Goal: Task Accomplishment & Management: Use online tool/utility

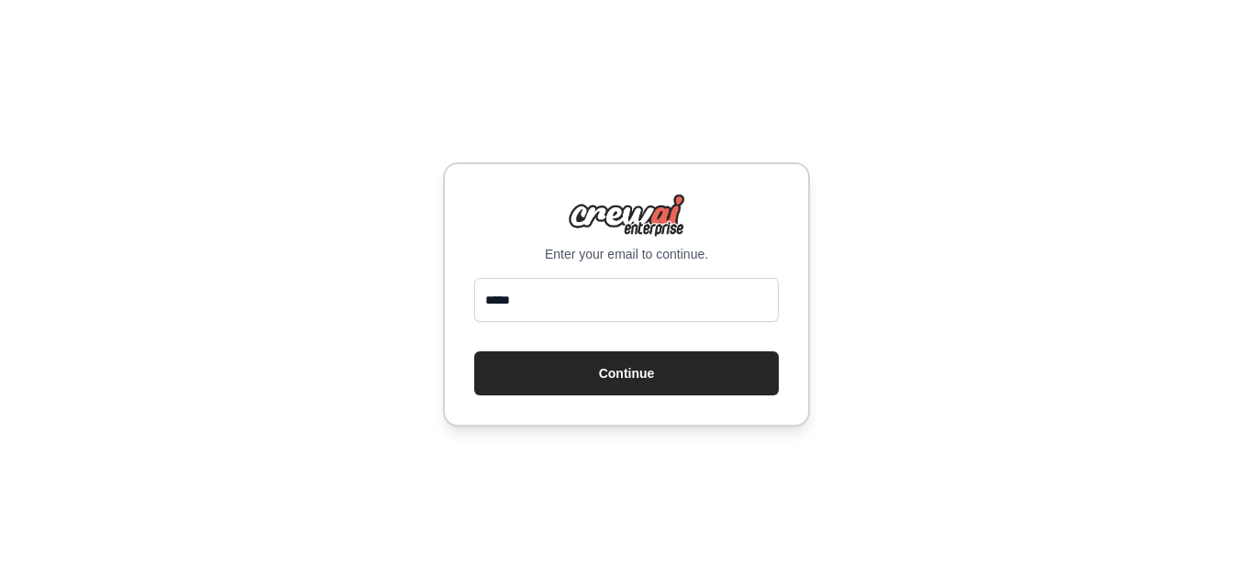
type input "**********"
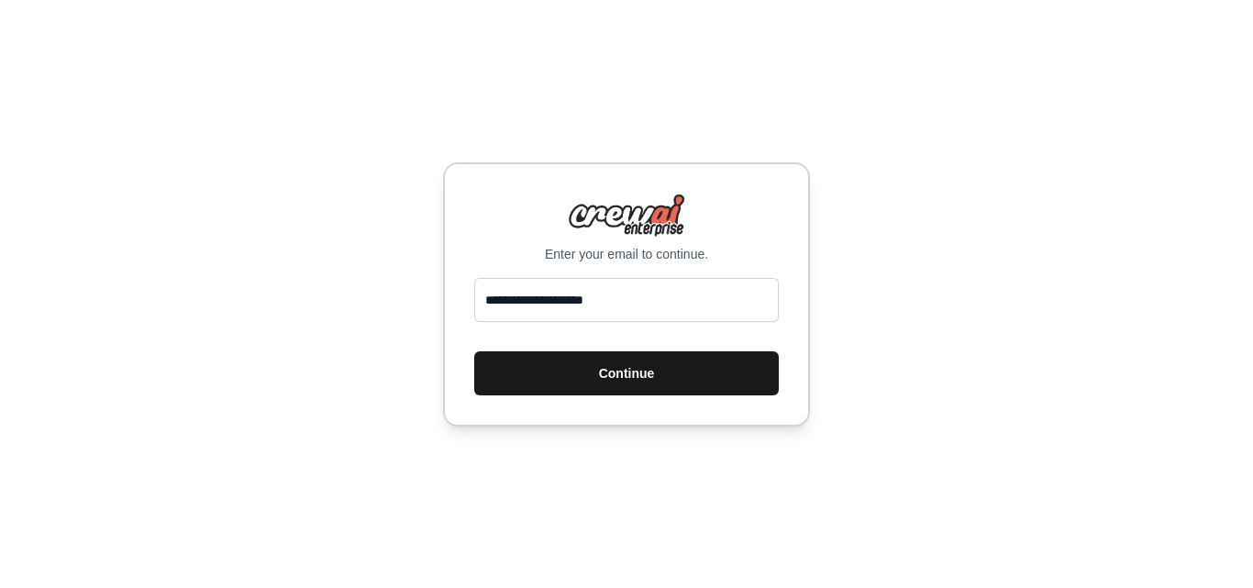
click at [597, 365] on button "Continue" at bounding box center [626, 373] width 305 height 44
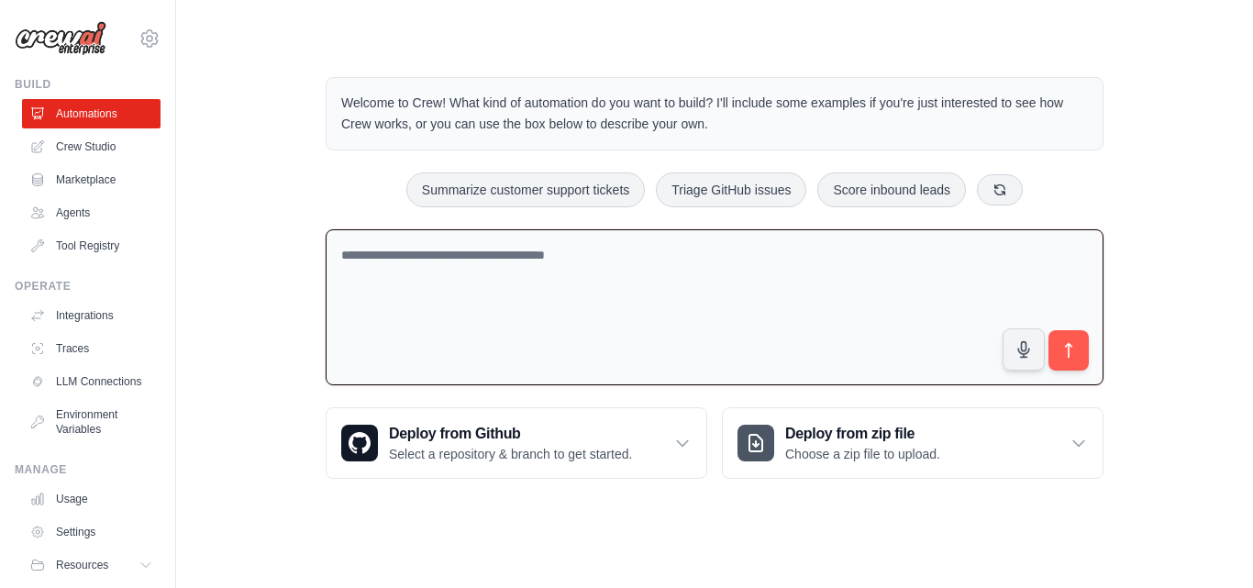
click at [651, 244] on textarea at bounding box center [715, 307] width 778 height 157
paste textarea "**********"
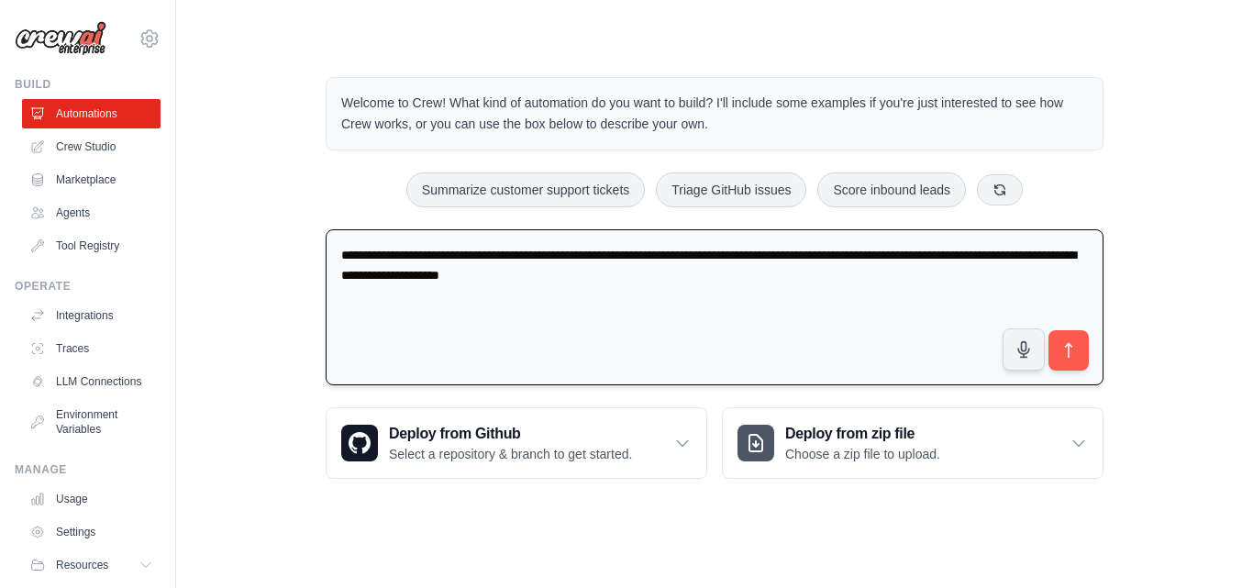
paste textarea "**********"
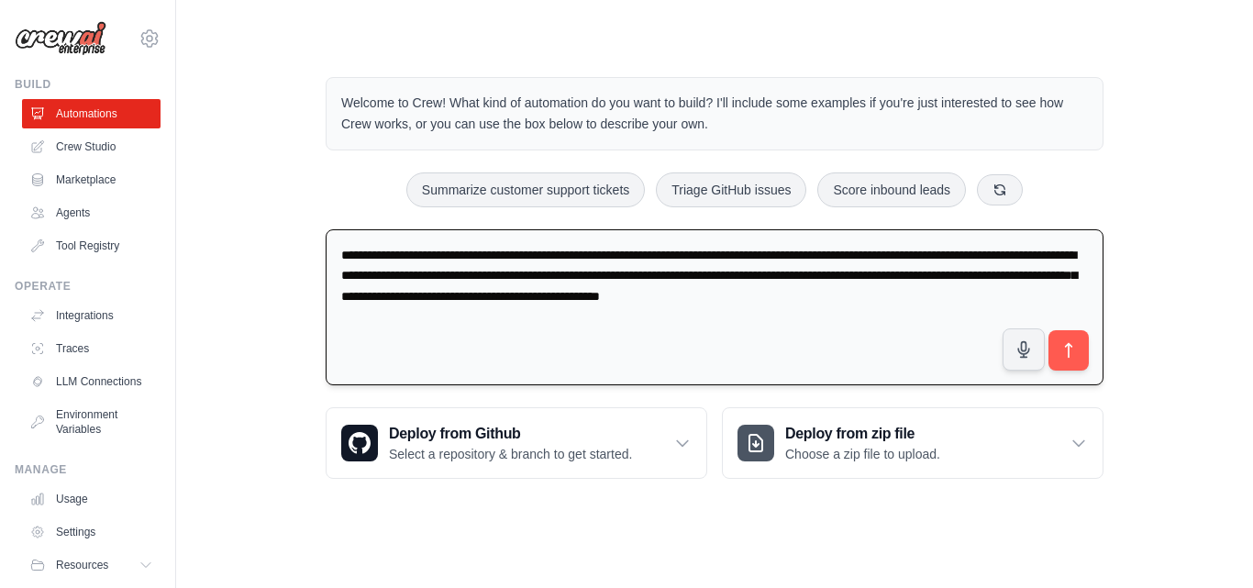
click at [392, 295] on textarea "**********" at bounding box center [715, 307] width 778 height 157
type textarea "**********"
click at [1058, 358] on button "submit" at bounding box center [1069, 350] width 42 height 42
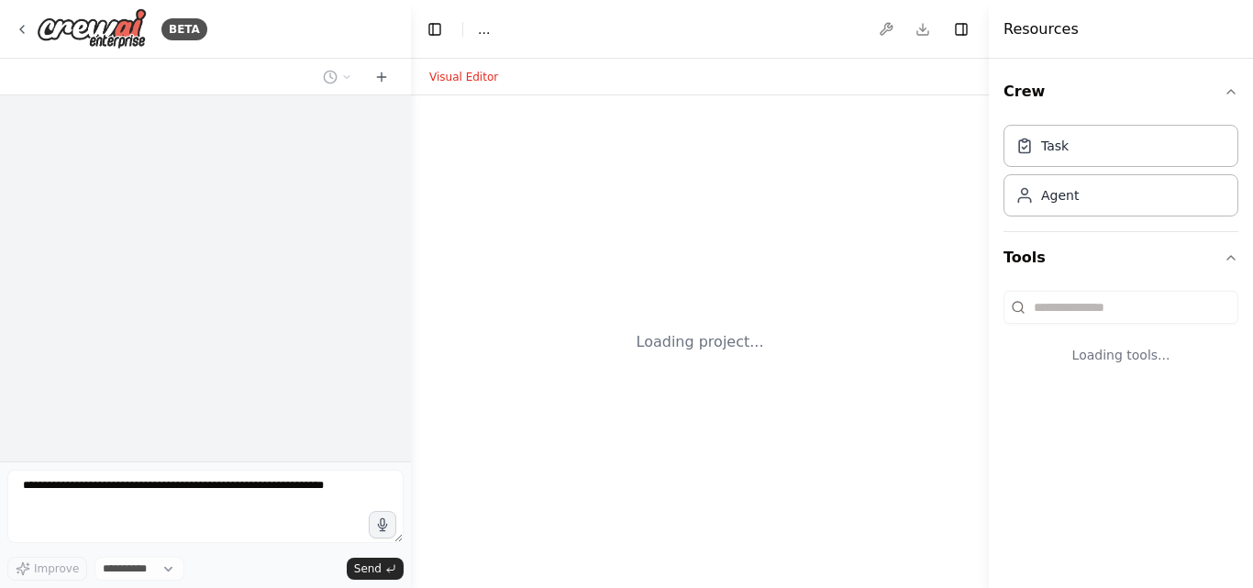
select select "****"
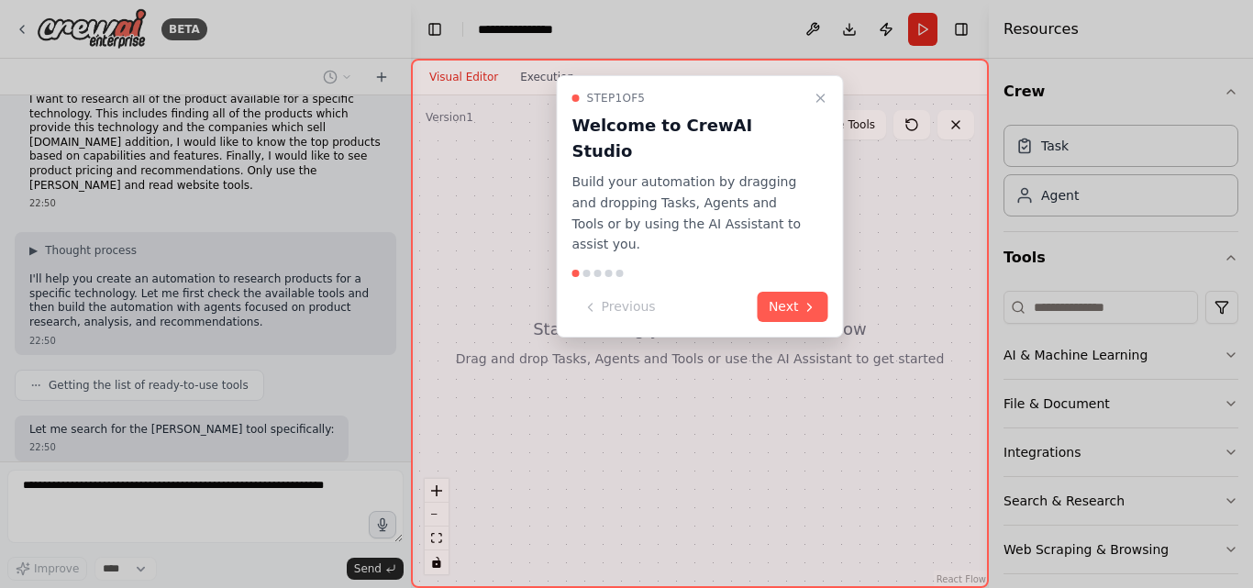
scroll to position [118, 0]
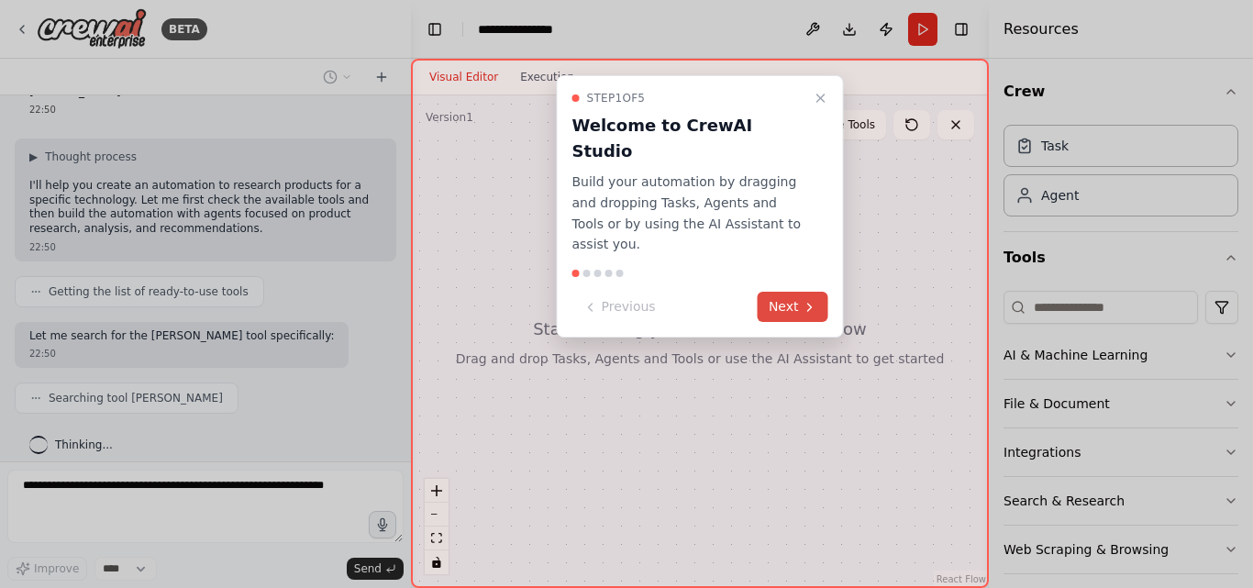
click at [796, 292] on button "Next" at bounding box center [793, 307] width 71 height 30
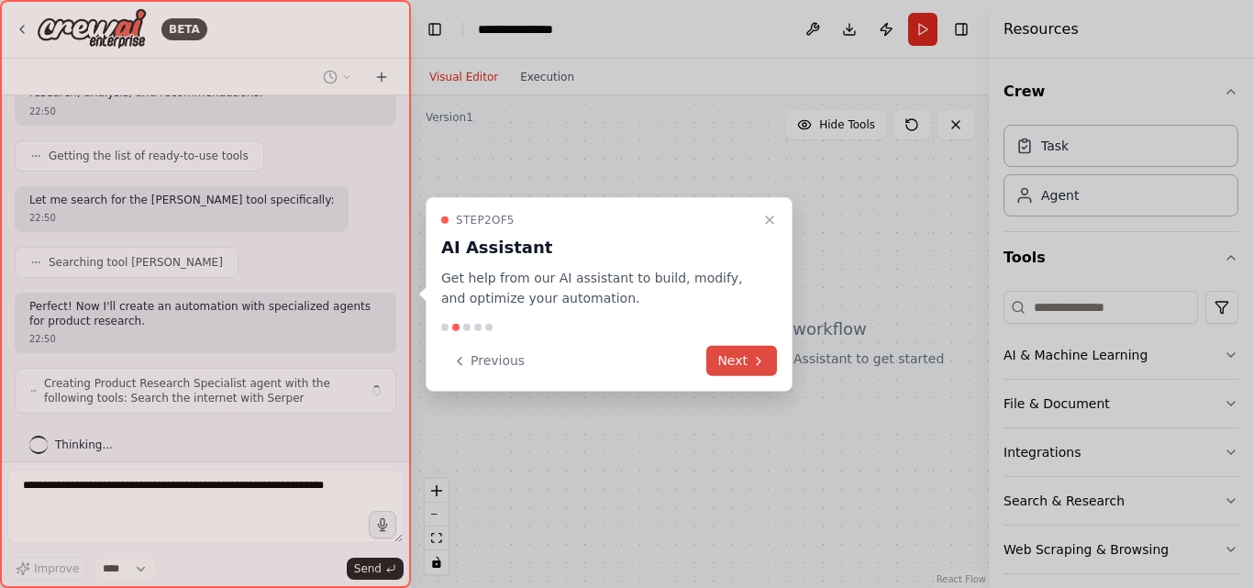
click at [748, 358] on button "Next" at bounding box center [742, 361] width 71 height 30
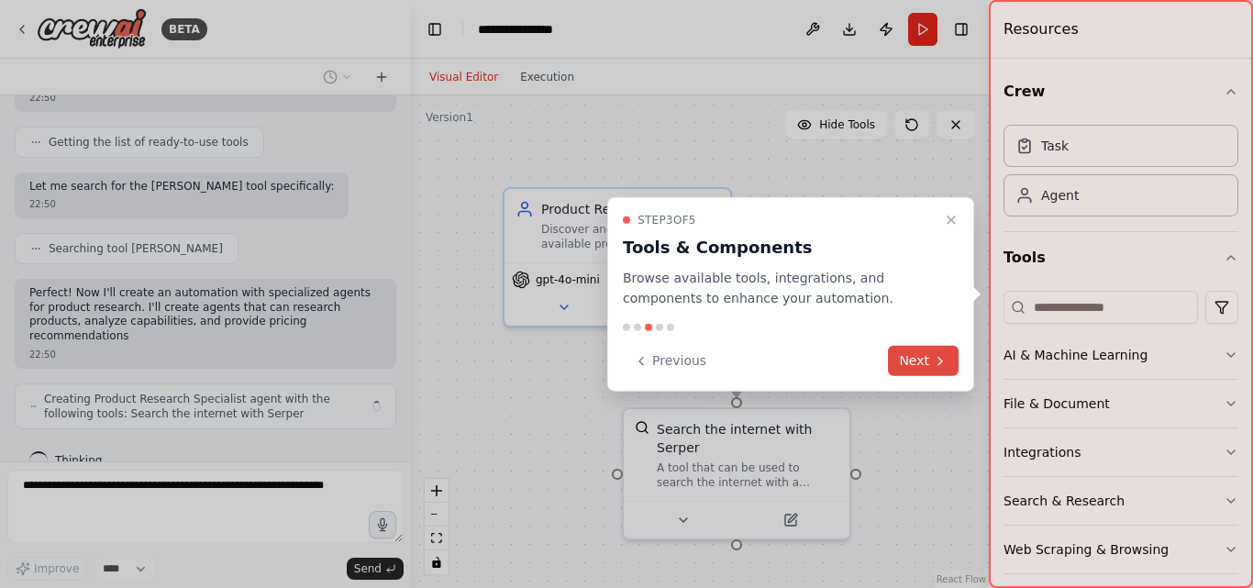
scroll to position [283, 0]
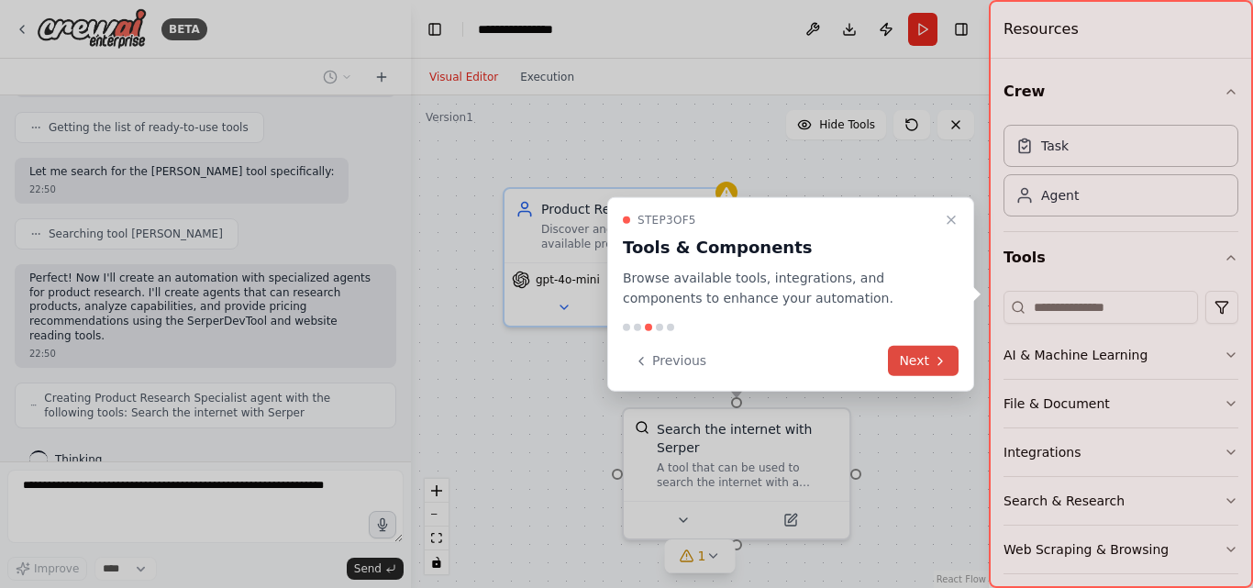
click at [927, 361] on button "Next" at bounding box center [923, 361] width 71 height 30
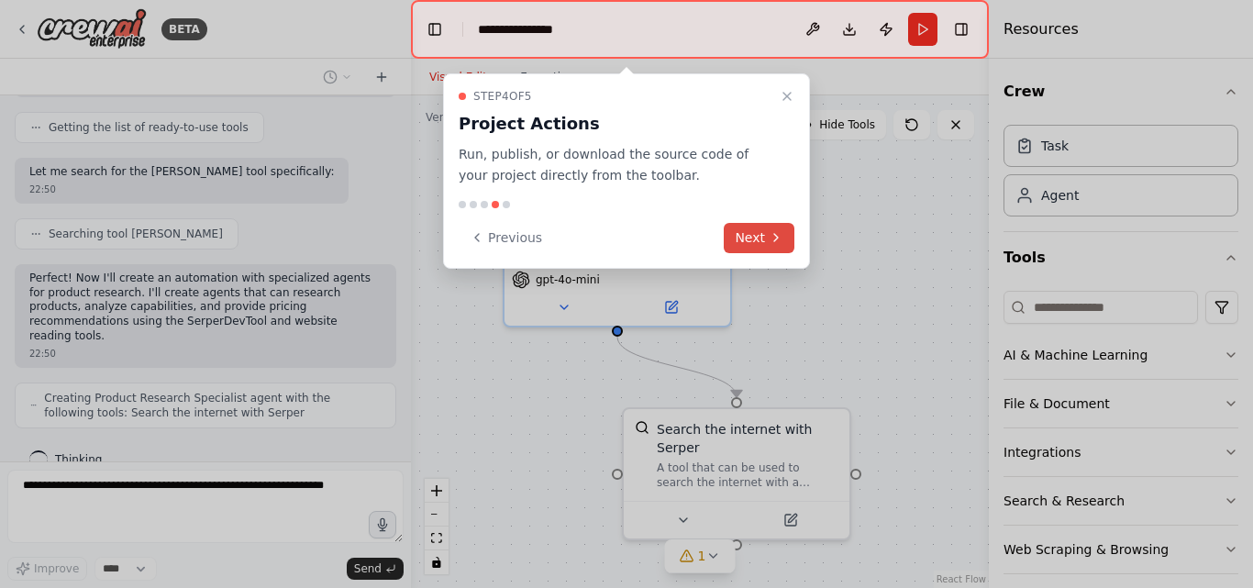
scroll to position [343, 0]
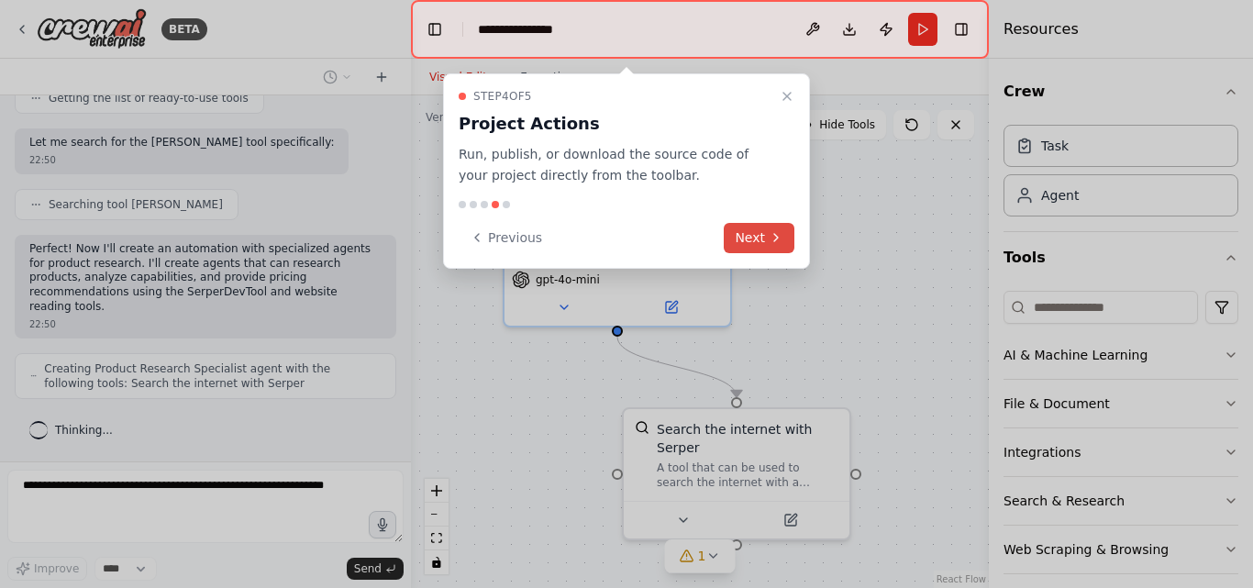
click at [773, 245] on button "Next" at bounding box center [759, 238] width 71 height 30
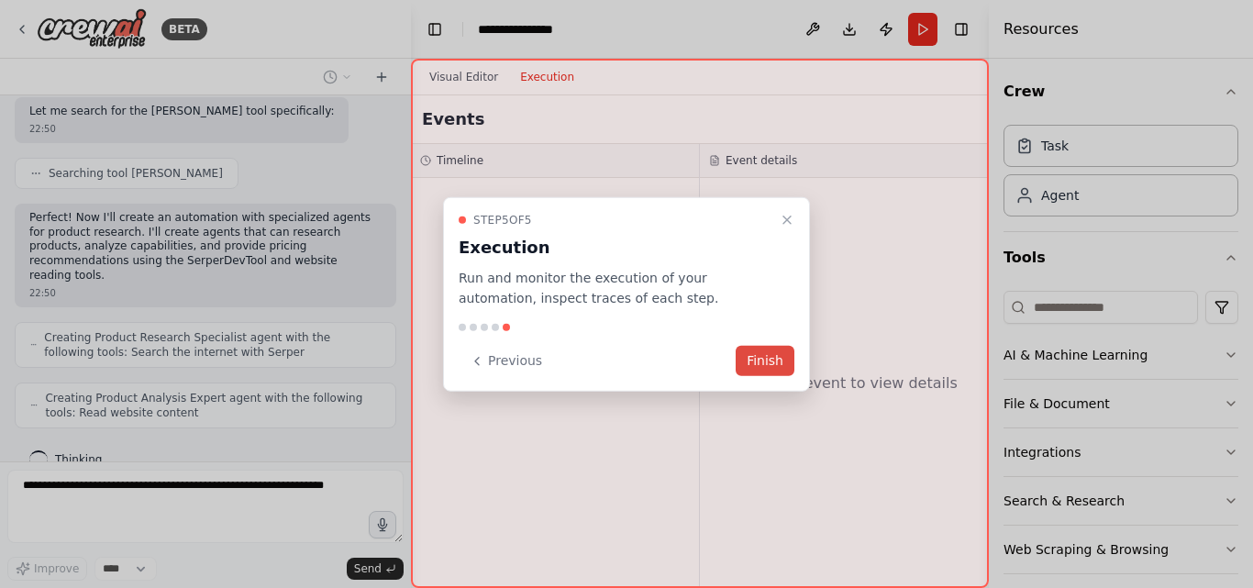
click at [770, 351] on button "Finish" at bounding box center [765, 361] width 59 height 30
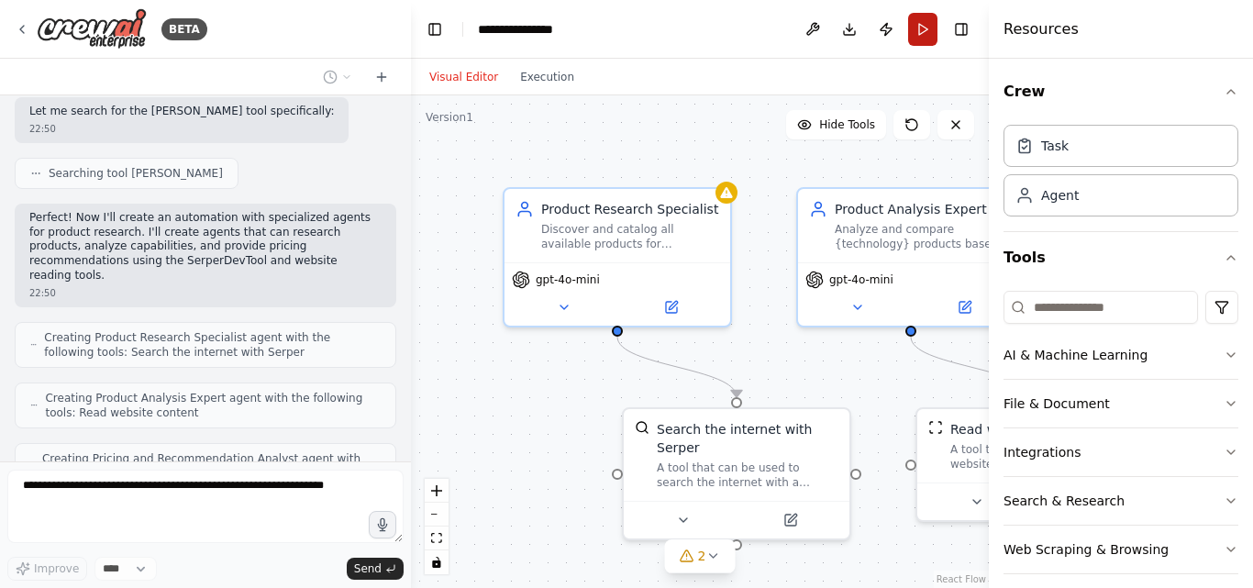
scroll to position [418, 0]
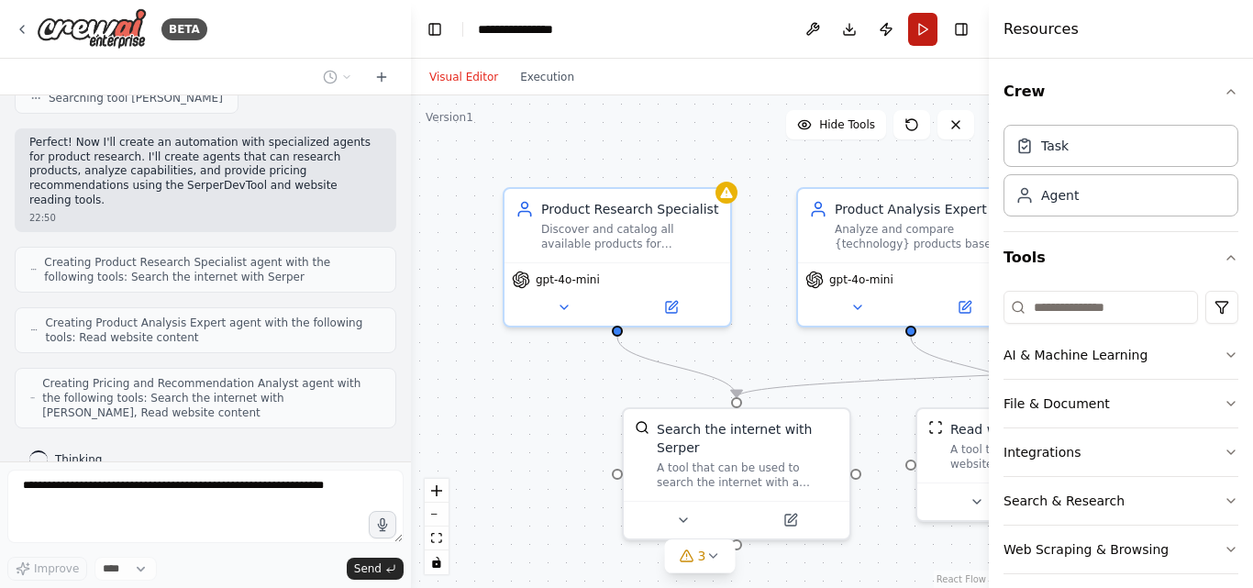
click at [933, 44] on button "Run" at bounding box center [922, 29] width 29 height 33
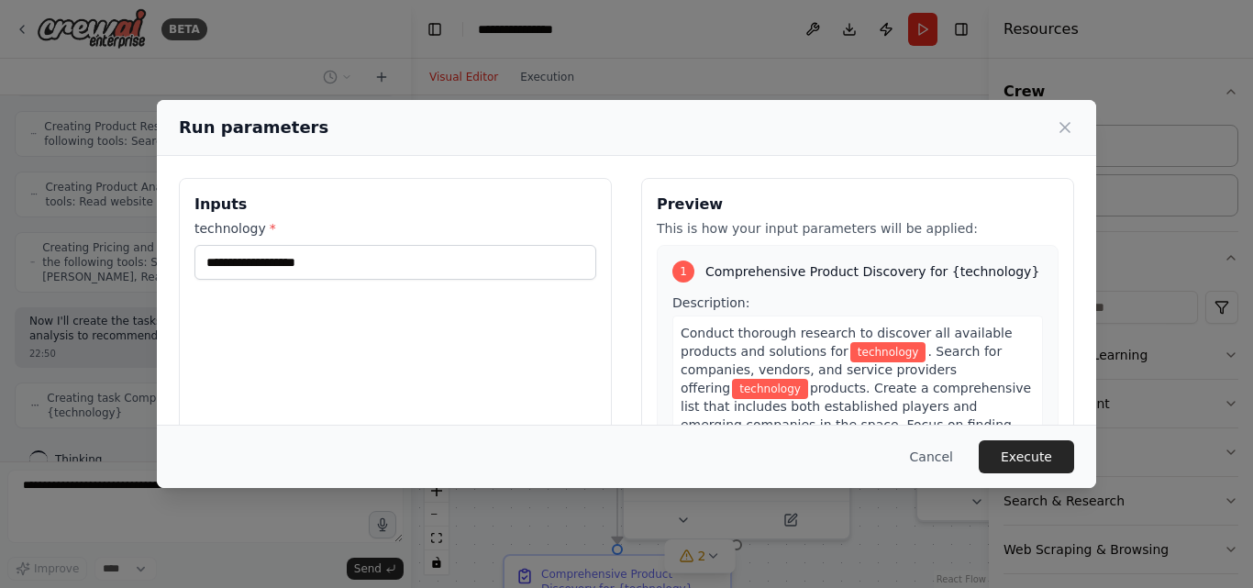
scroll to position [540, 0]
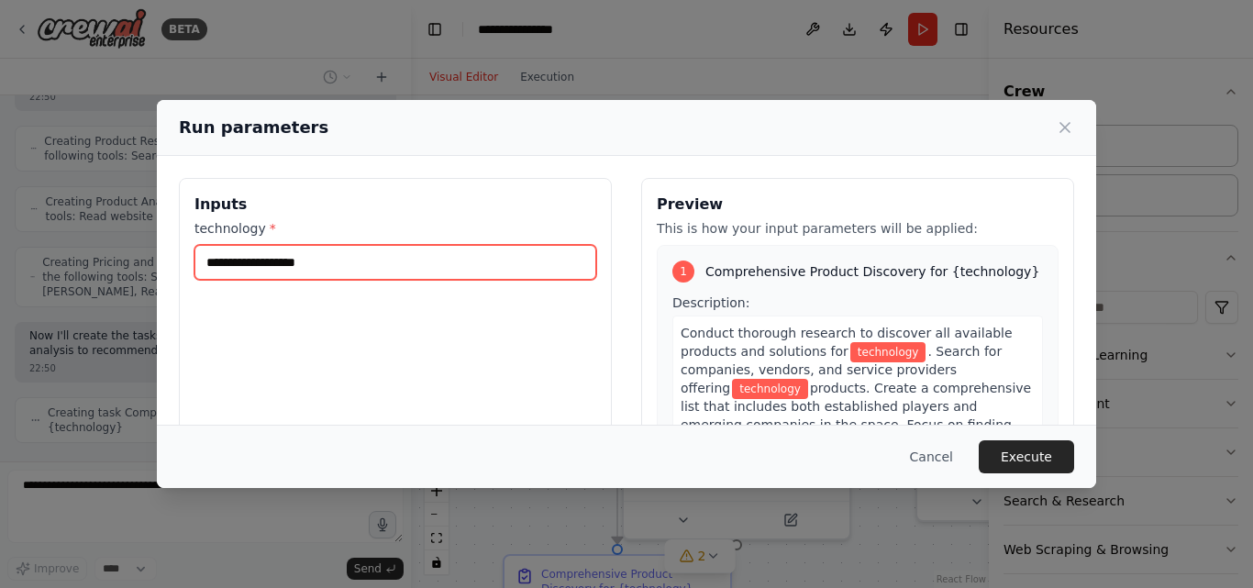
click at [520, 262] on input "technology *" at bounding box center [396, 262] width 402 height 35
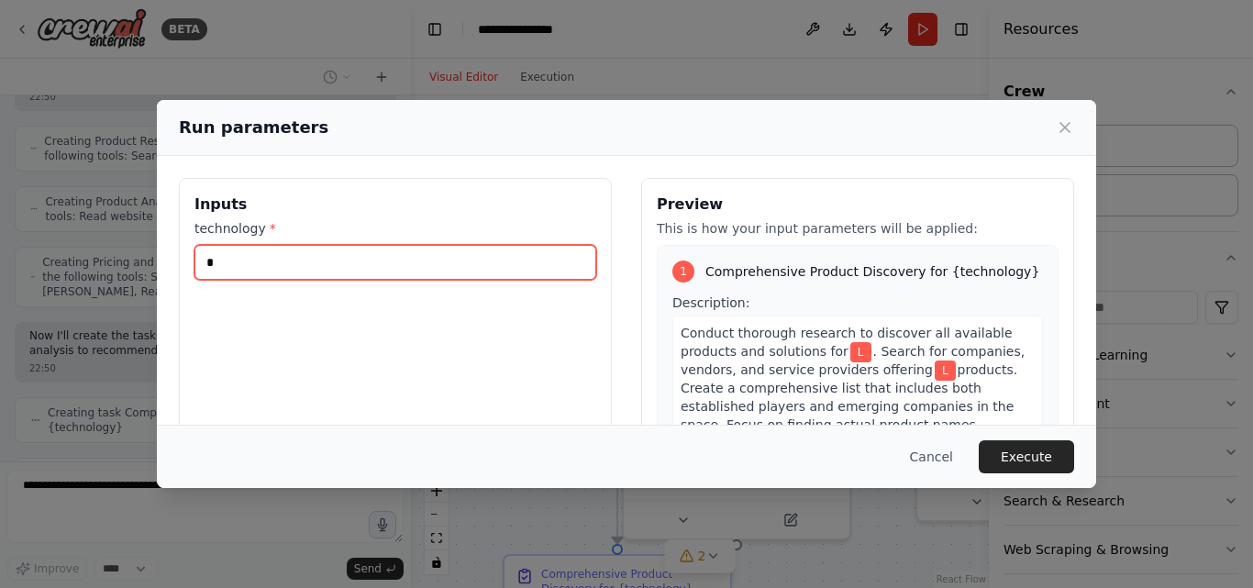
scroll to position [600, 0]
type input "**"
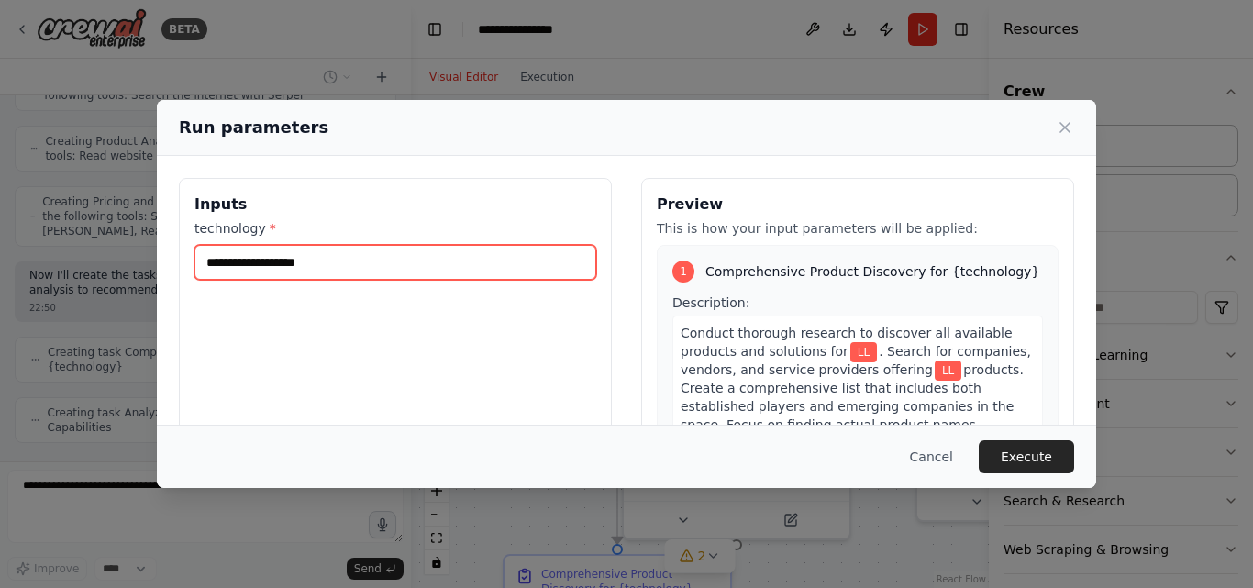
type input "*"
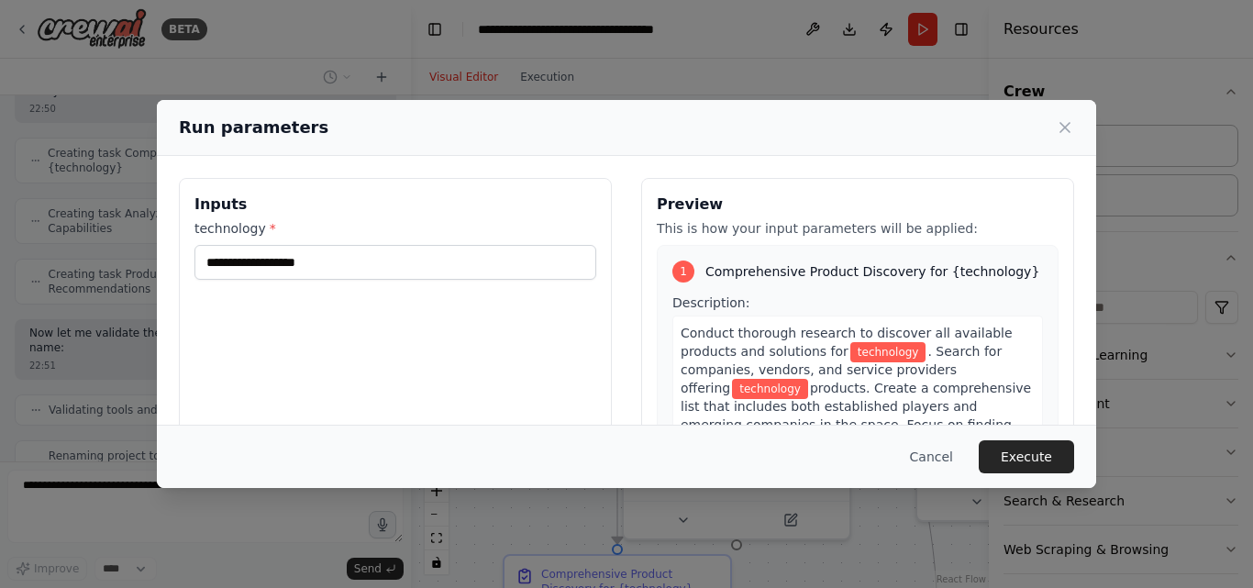
scroll to position [785, 0]
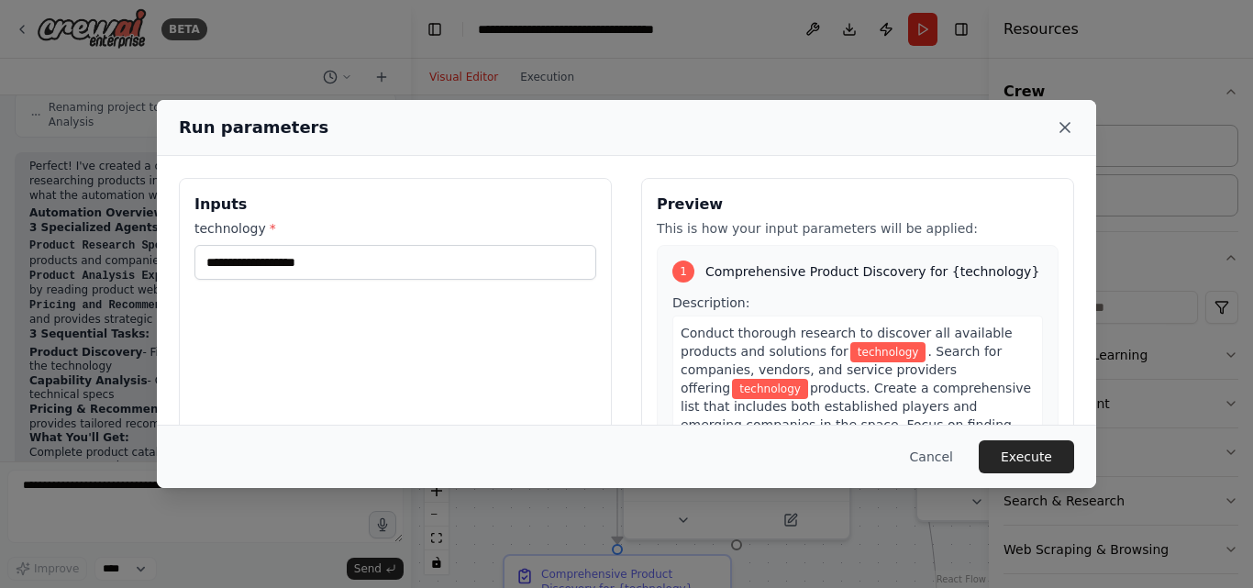
click at [1065, 132] on icon at bounding box center [1065, 127] width 18 height 18
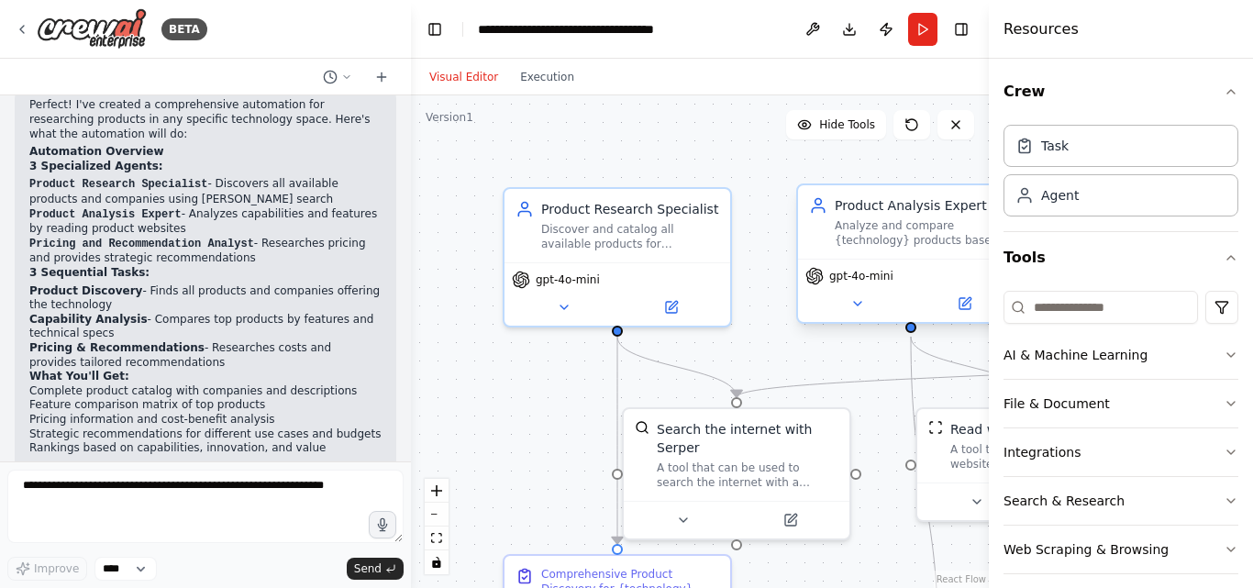
scroll to position [1224, 0]
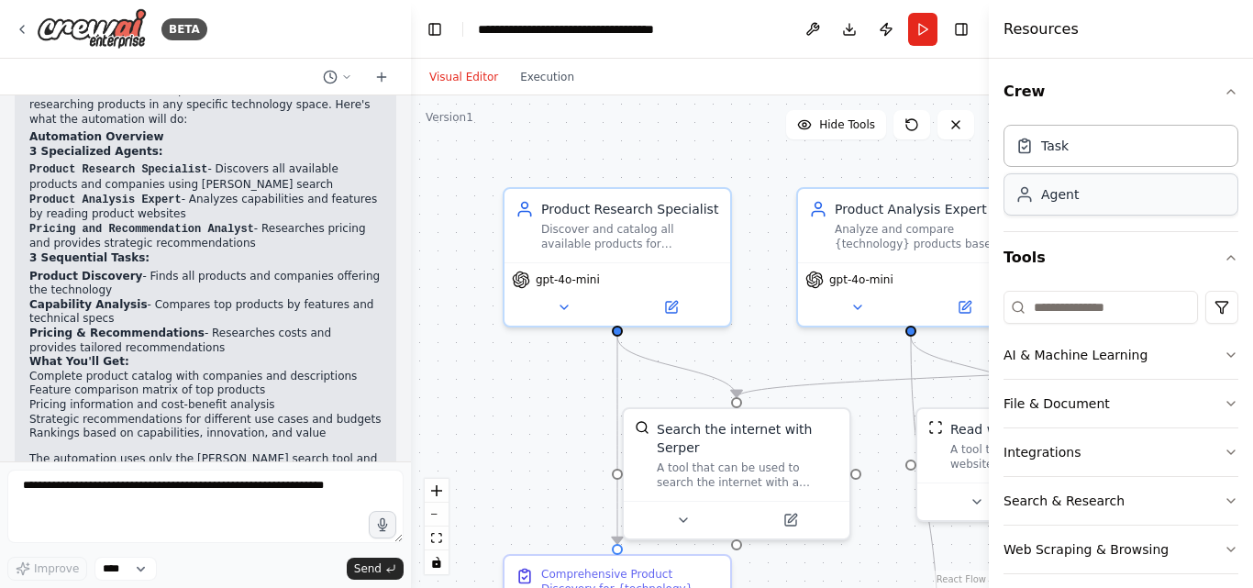
click at [1085, 206] on div "Agent" at bounding box center [1121, 194] width 235 height 42
click at [917, 48] on header "**********" at bounding box center [700, 29] width 578 height 59
click at [919, 42] on button "Run" at bounding box center [922, 29] width 29 height 33
click at [919, 42] on header "**********" at bounding box center [700, 29] width 578 height 59
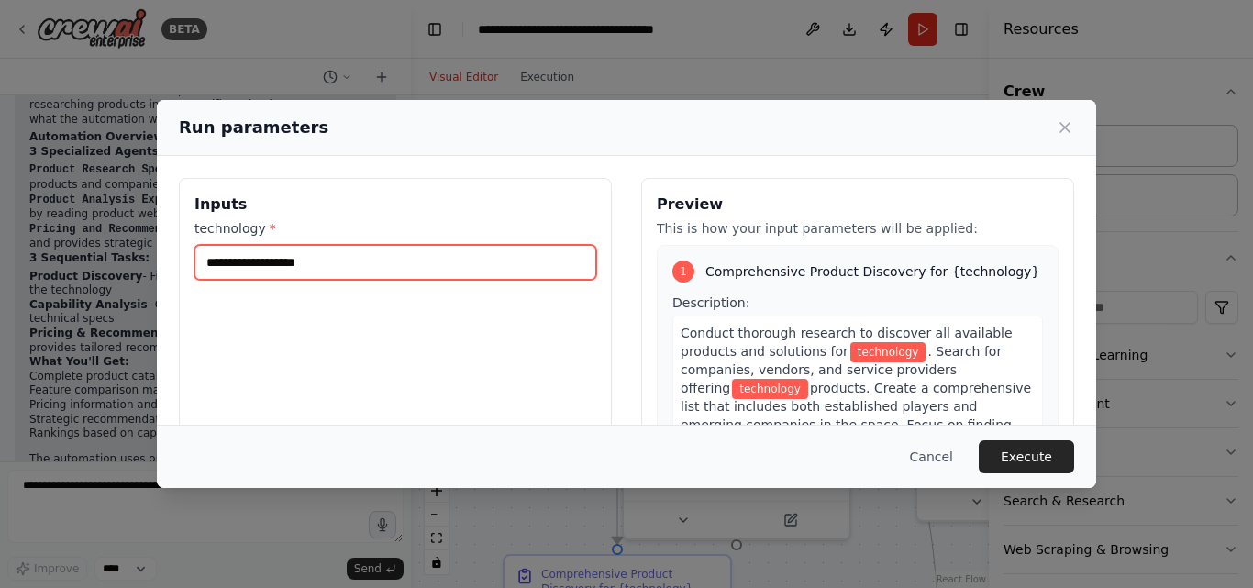
click at [286, 278] on input "technology *" at bounding box center [396, 262] width 402 height 35
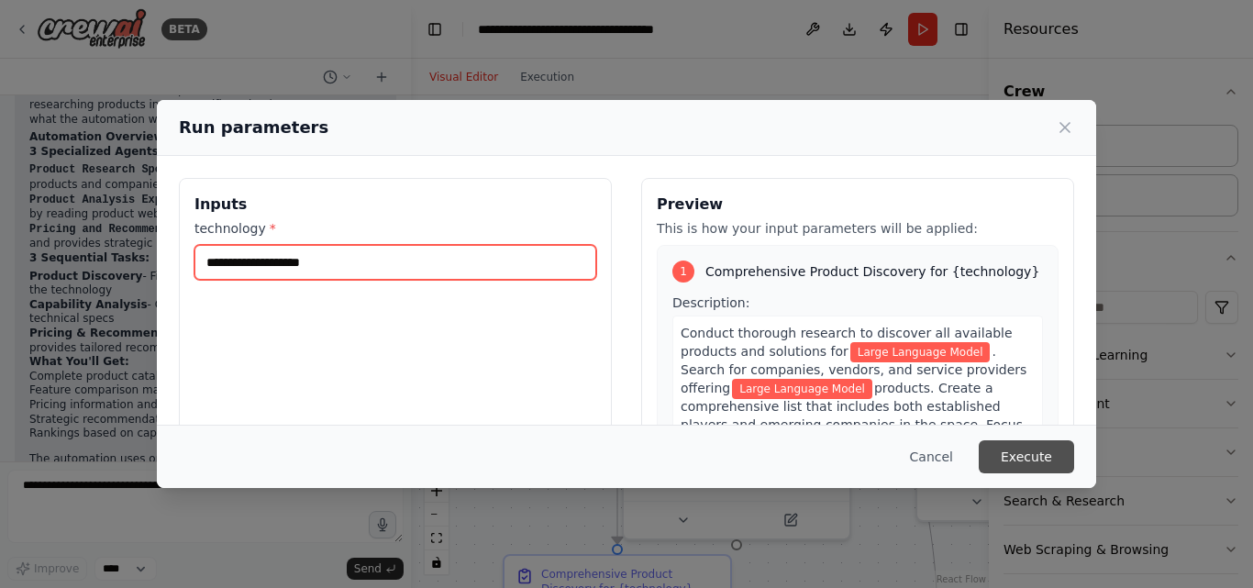
type input "**********"
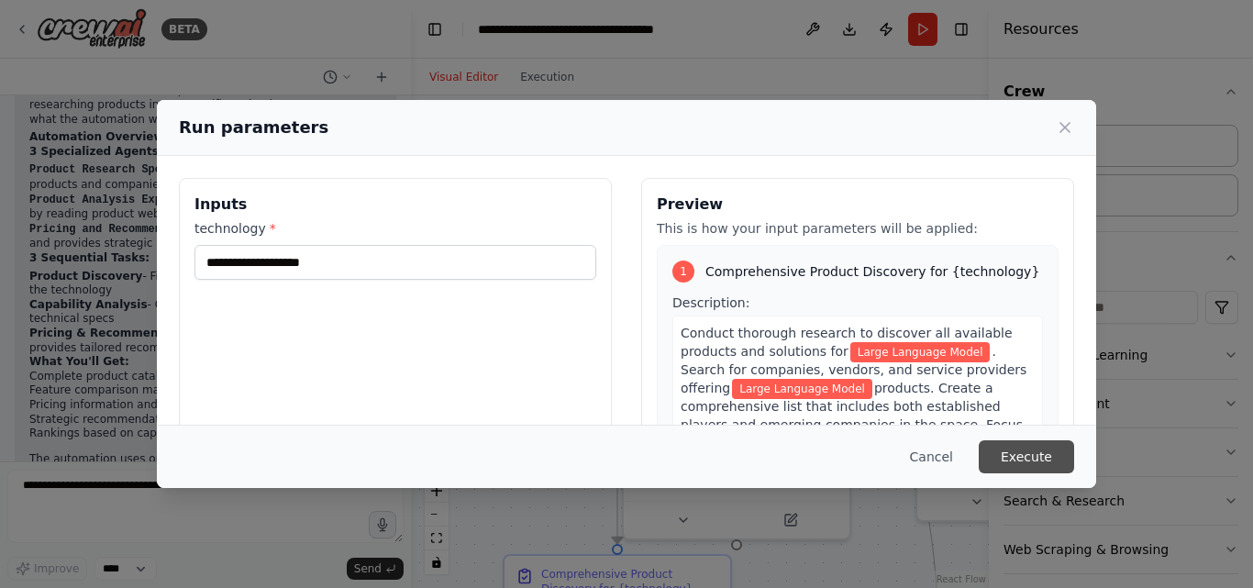
click at [1003, 448] on button "Execute" at bounding box center [1026, 456] width 95 height 33
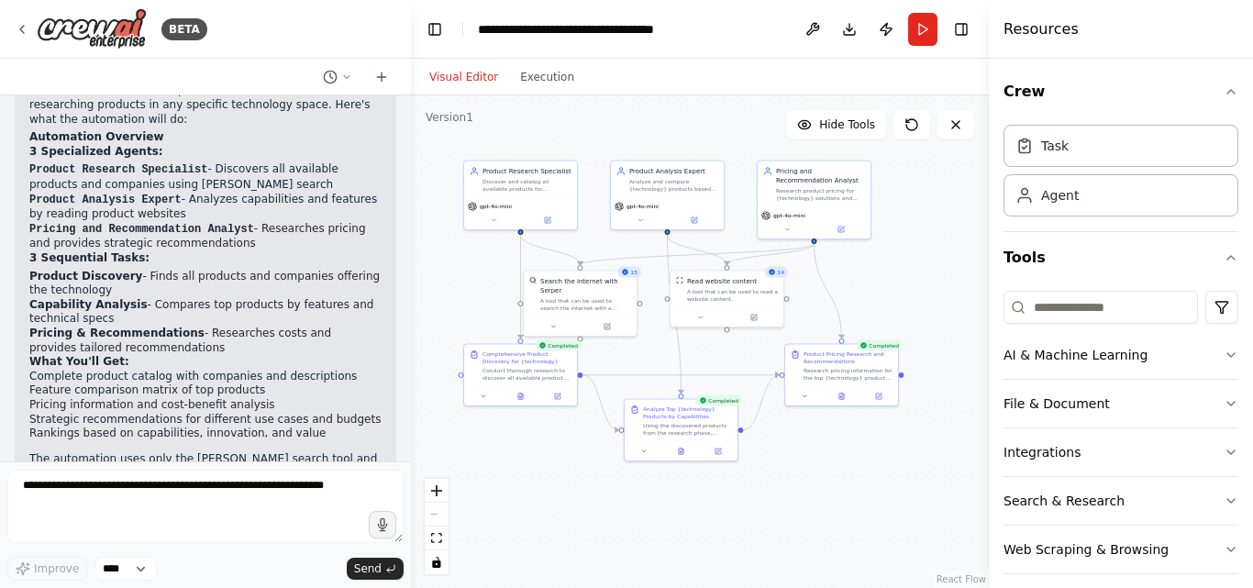
drag, startPoint x: 780, startPoint y: 384, endPoint x: 616, endPoint y: 348, distance: 168.3
click at [616, 348] on div ".deletable-edge-delete-btn { width: 20px; height: 20px; border: 0px solid #ffff…" at bounding box center [700, 341] width 578 height 493
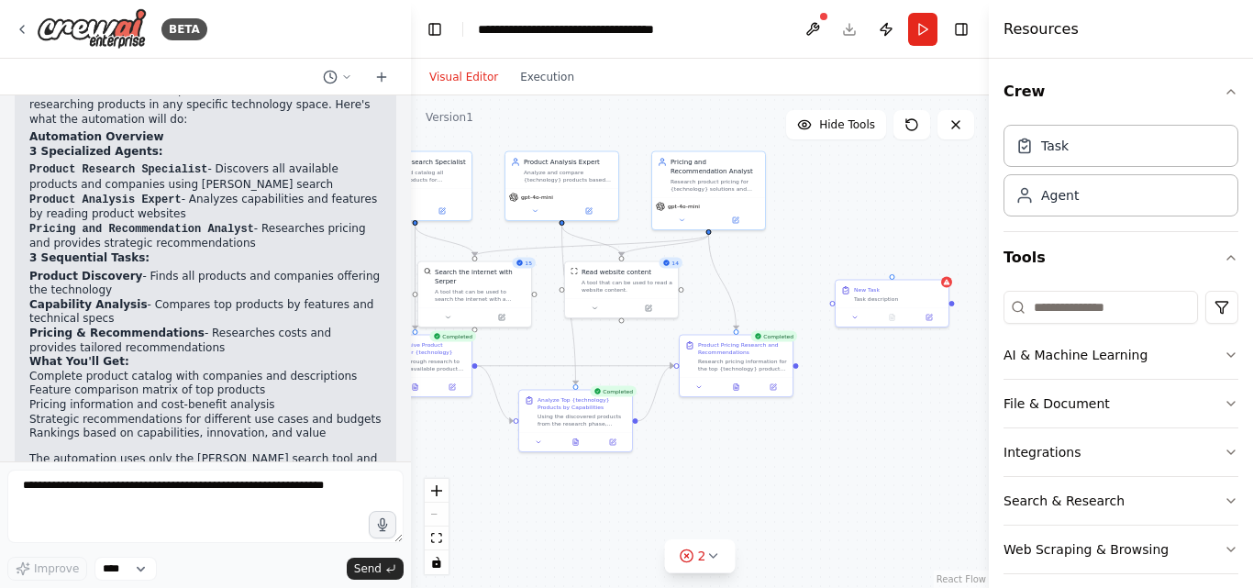
drag, startPoint x: 934, startPoint y: 367, endPoint x: 829, endPoint y: 358, distance: 105.0
click at [829, 358] on div ".deletable-edge-delete-btn { width: 20px; height: 20px; border: 0px solid #ffff…" at bounding box center [700, 341] width 578 height 493
click at [871, 303] on div "New Task Task description" at bounding box center [892, 293] width 113 height 28
click at [890, 295] on div "Task description" at bounding box center [898, 297] width 89 height 7
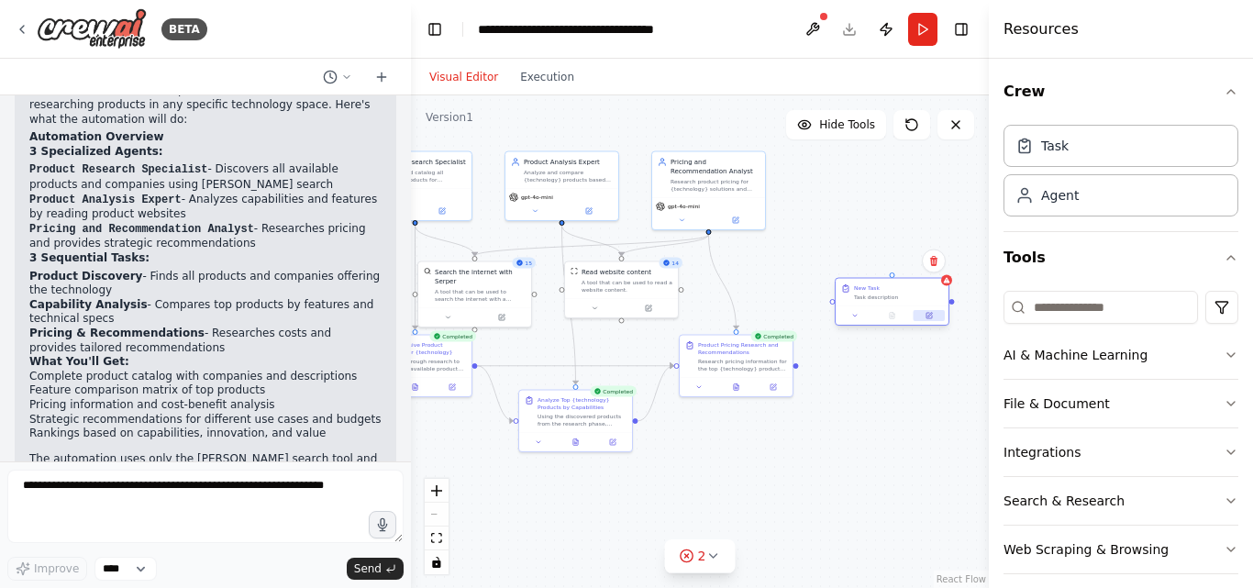
click at [926, 316] on icon at bounding box center [929, 315] width 7 height 7
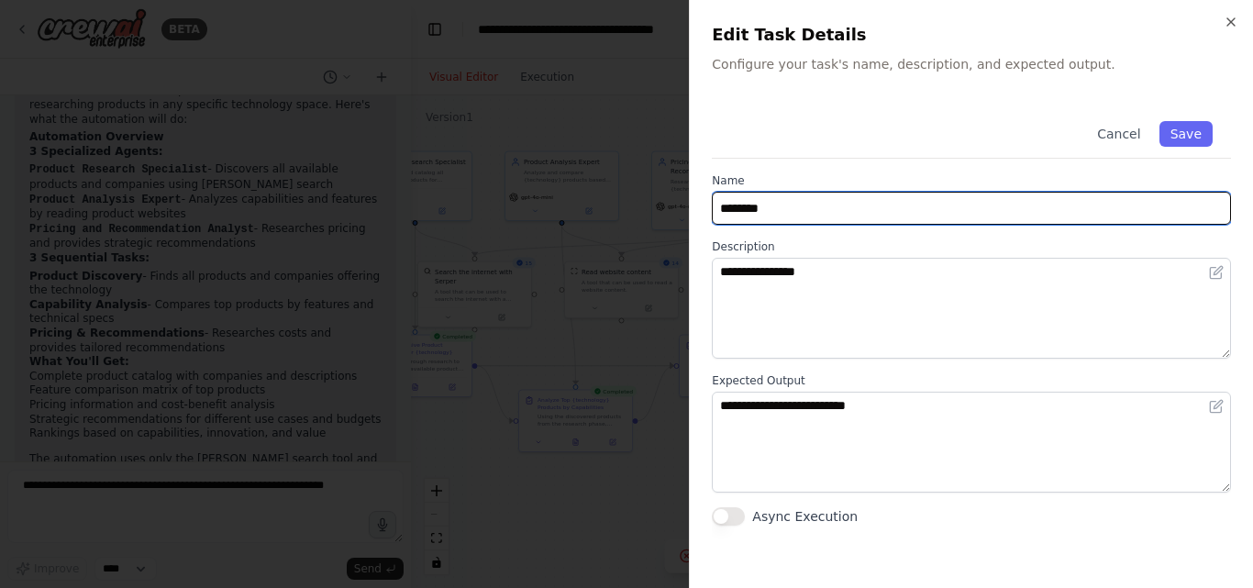
drag, startPoint x: 824, startPoint y: 223, endPoint x: 656, endPoint y: 203, distance: 169.1
click at [656, 203] on body "BETA I want to research all of the product available for a specific technology.…" at bounding box center [626, 294] width 1253 height 588
type input "**********"
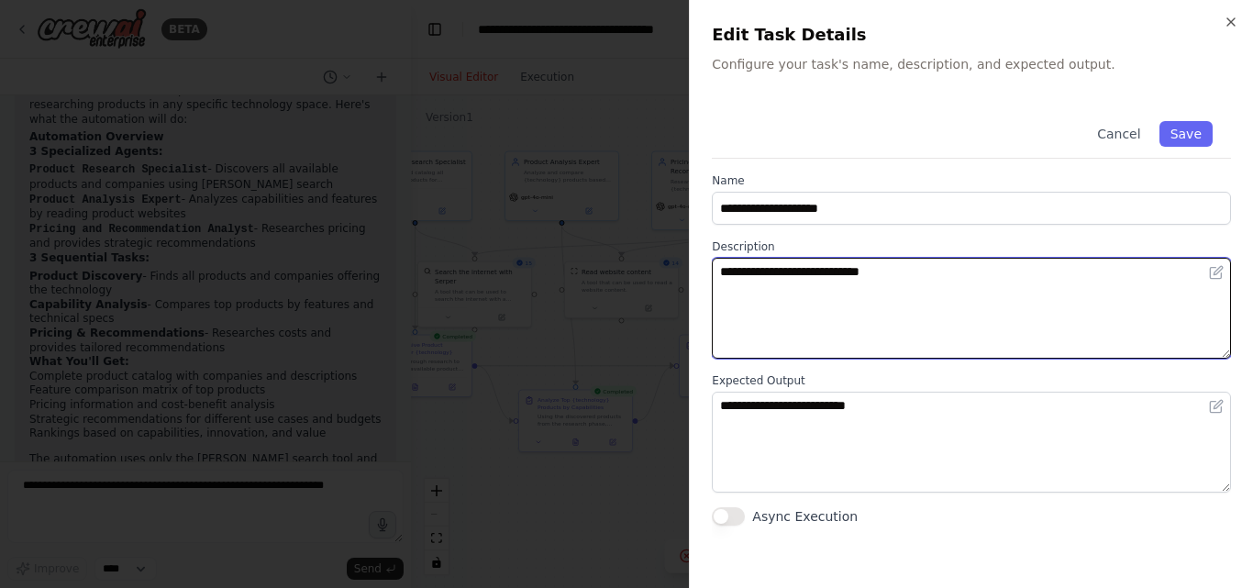
type textarea "**********"
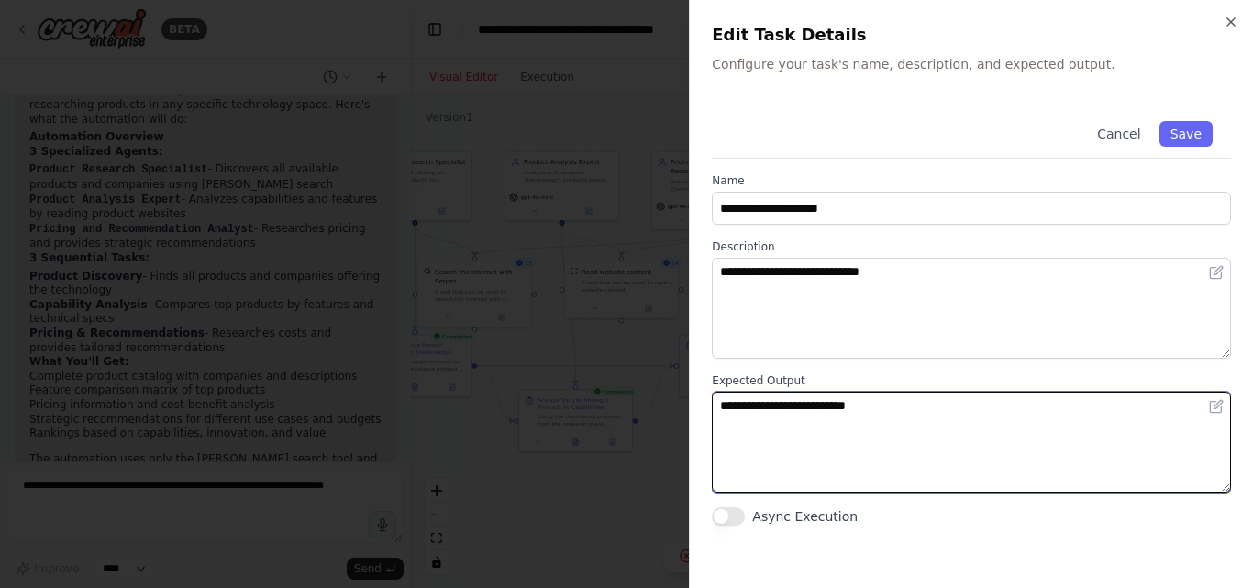
click at [757, 417] on textarea "**********" at bounding box center [971, 442] width 519 height 101
click at [885, 408] on textarea "**********" at bounding box center [971, 442] width 519 height 101
type textarea "**********"
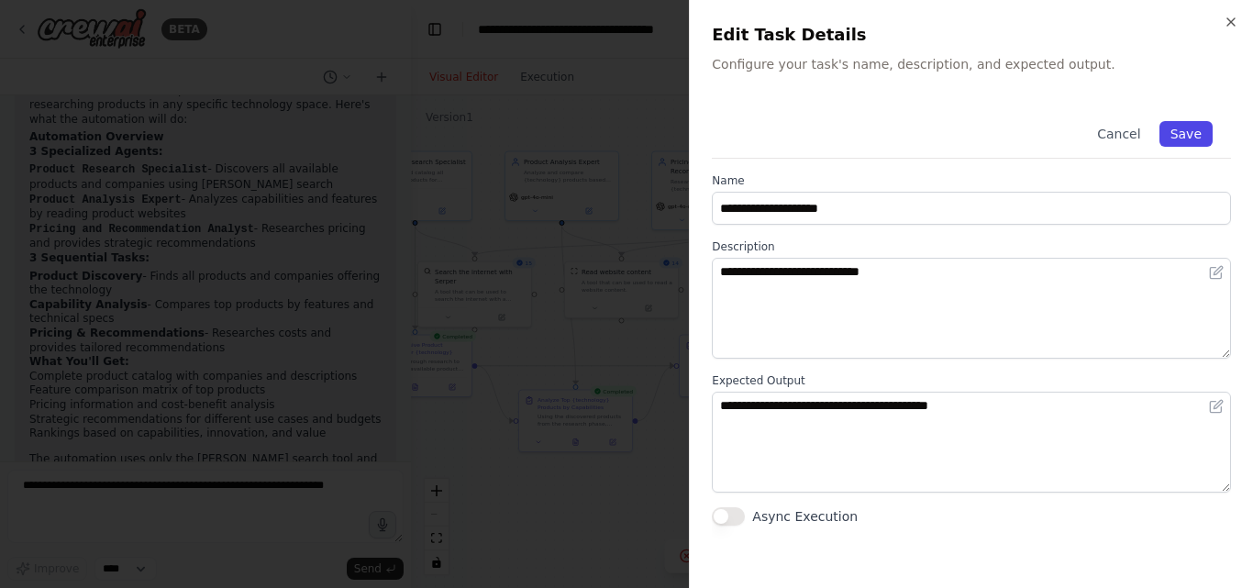
click at [1190, 139] on button "Save" at bounding box center [1186, 134] width 53 height 26
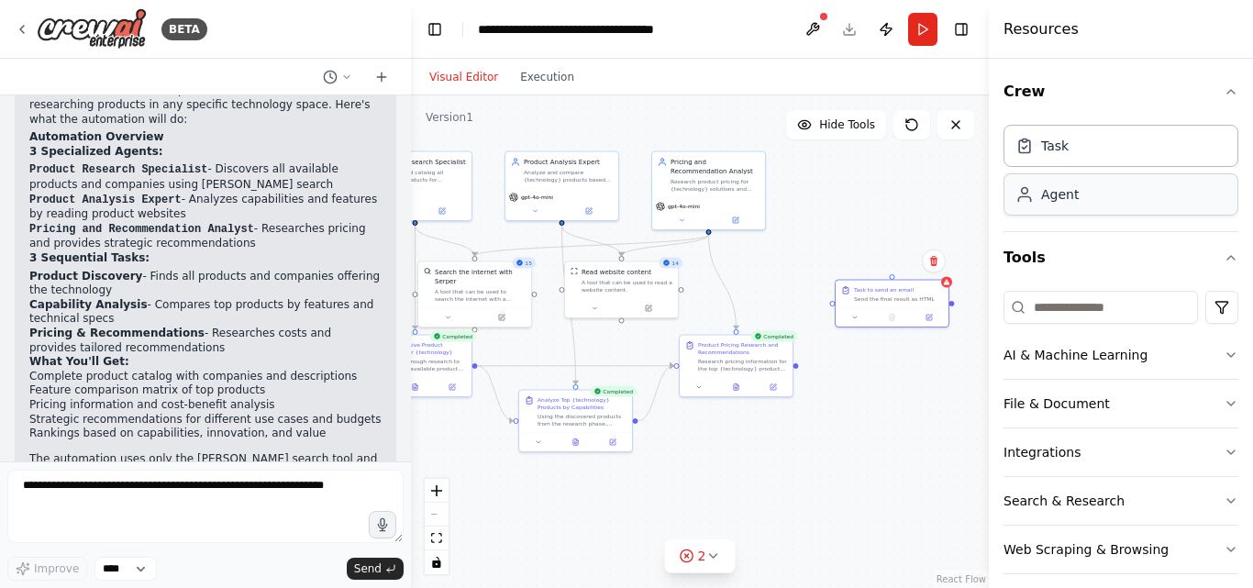
click at [1124, 199] on div "Agent" at bounding box center [1121, 194] width 235 height 42
click at [1203, 398] on button "File & Document" at bounding box center [1121, 404] width 235 height 48
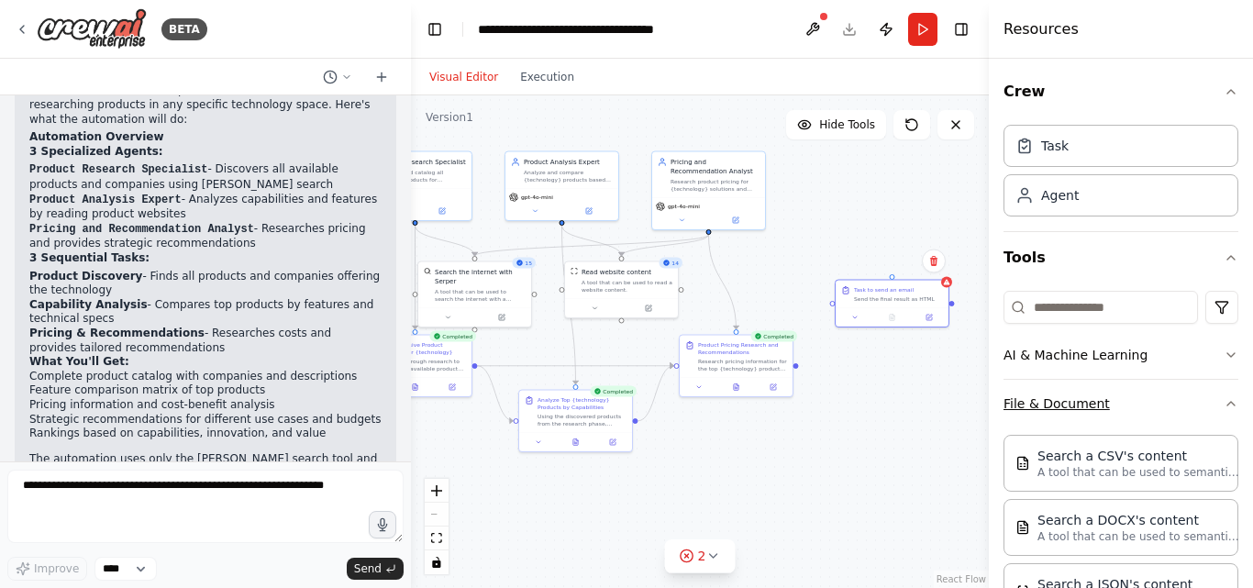
click at [1203, 398] on button "File & Document" at bounding box center [1121, 404] width 235 height 48
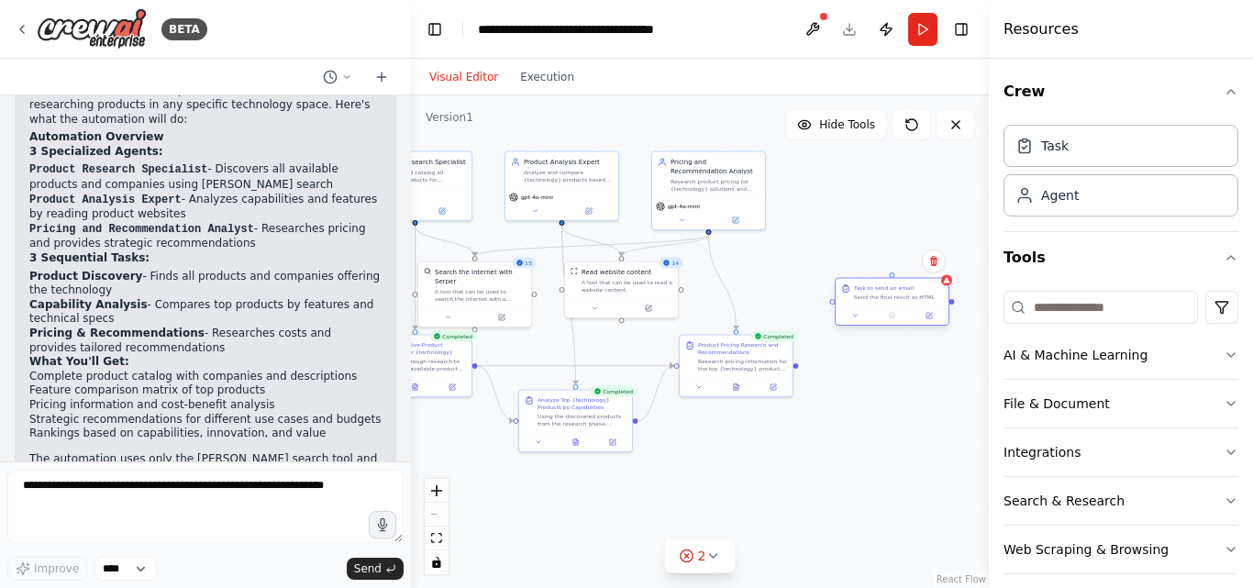
click at [896, 298] on div "Send the final result as HTML" at bounding box center [898, 297] width 89 height 7
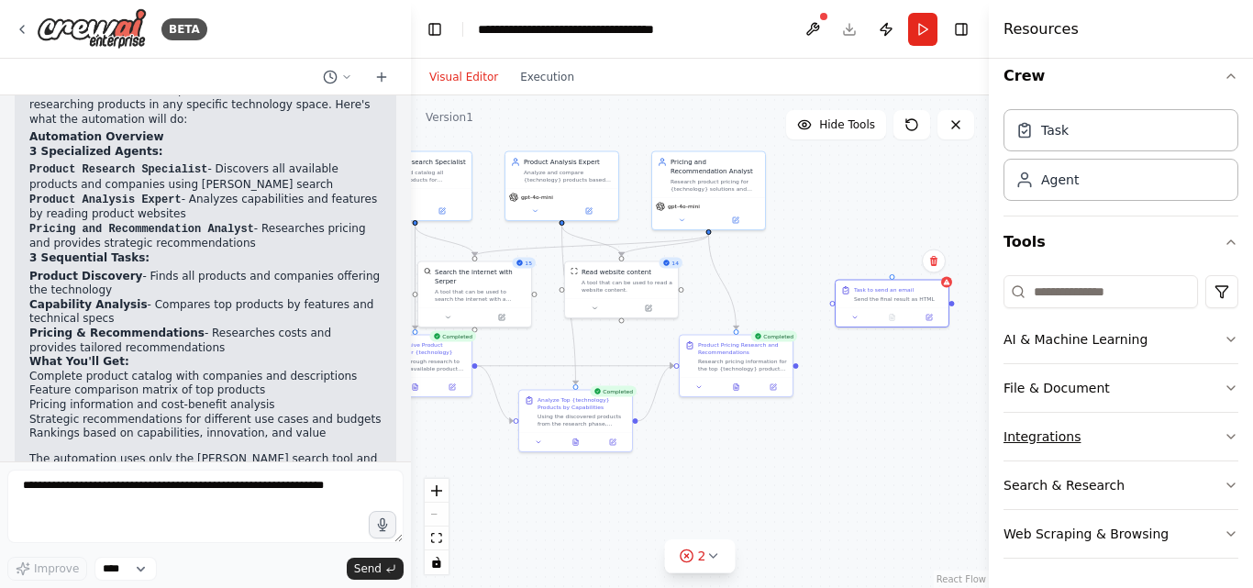
click at [1209, 435] on button "Integrations" at bounding box center [1121, 437] width 235 height 48
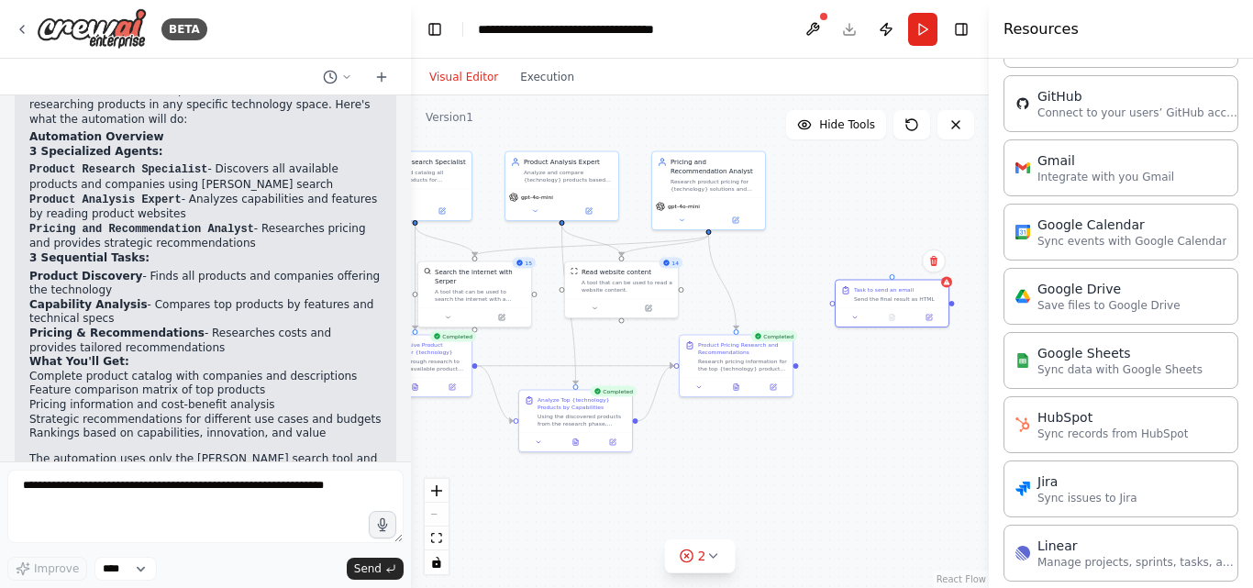
scroll to position [642, 0]
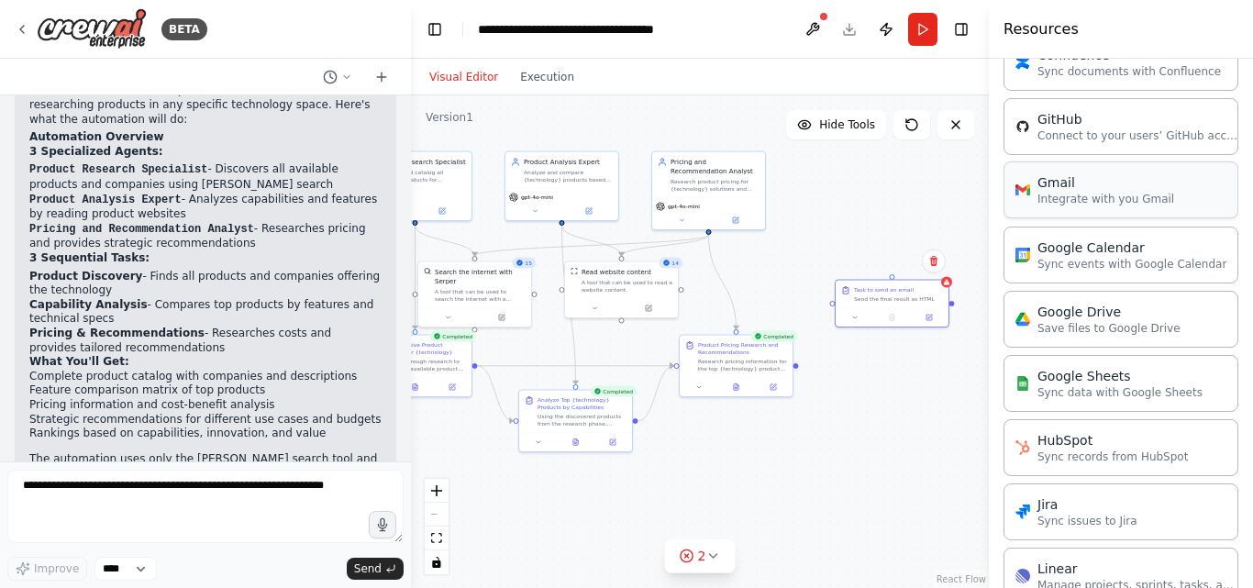
click at [1083, 205] on p "Integrate with you Gmail" at bounding box center [1106, 199] width 137 height 15
click at [1083, 204] on p "Integrate with you Gmail" at bounding box center [1106, 199] width 137 height 15
click at [712, 238] on circle "Edge from e2243169-bcb1-46aa-9231-b6d794de0e0a to 29dea15c-c4e3-40b0-ba47-a6c8d…" at bounding box center [709, 239] width 9 height 9
drag, startPoint x: 709, startPoint y: 230, endPoint x: 894, endPoint y: 284, distance: 192.0
click at [601, 284] on div "Product Research Specialist Discover and catalog all available products for {te…" at bounding box center [456, 229] width 289 height 247
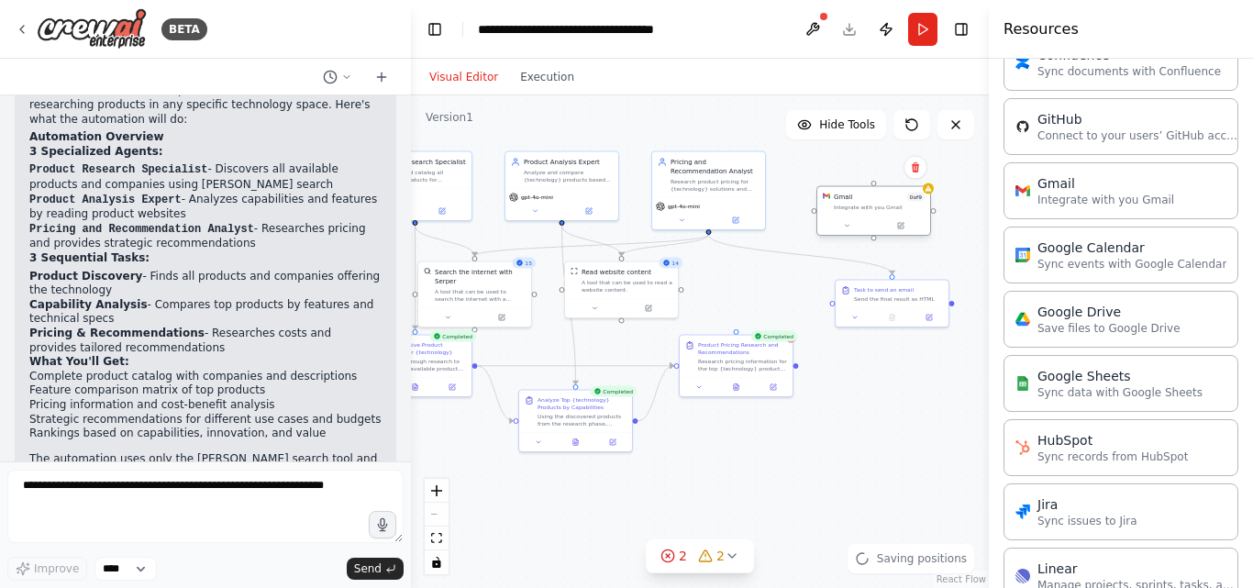
drag, startPoint x: 897, startPoint y: 237, endPoint x: 847, endPoint y: 207, distance: 58.4
click at [847, 207] on div "Integrate with you Gmail" at bounding box center [879, 207] width 91 height 7
drag, startPoint x: 709, startPoint y: 231, endPoint x: 819, endPoint y: 217, distance: 111.0
click at [601, 217] on div "Product Research Specialist Discover and catalog all available products for {te…" at bounding box center [456, 229] width 289 height 247
click at [865, 217] on div at bounding box center [874, 226] width 113 height 19
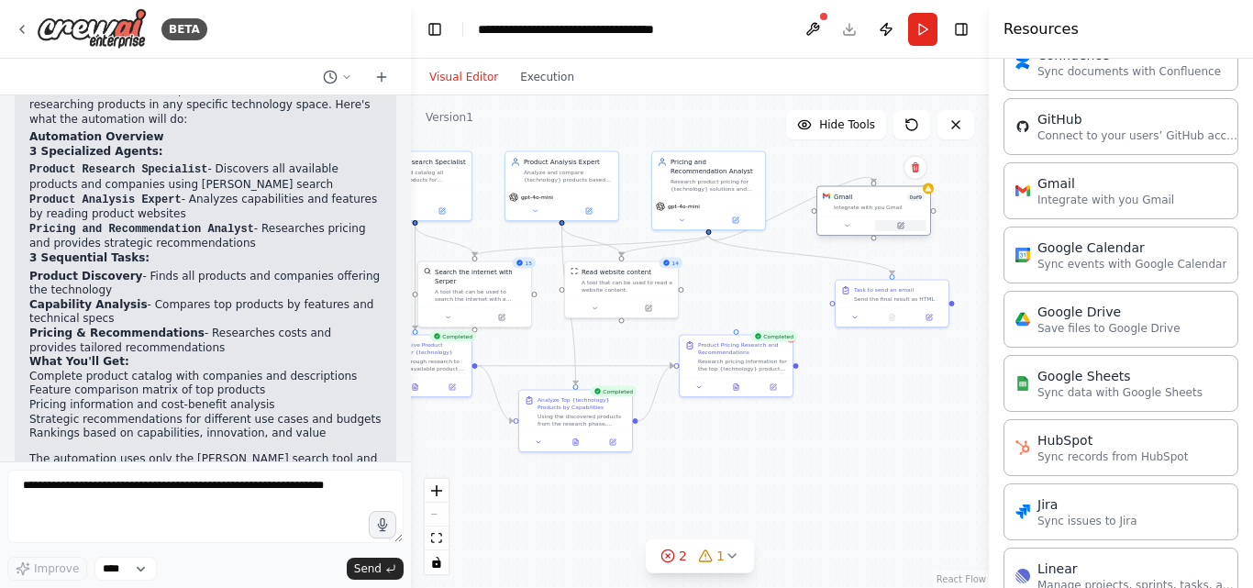
click at [899, 225] on icon at bounding box center [901, 226] width 6 height 6
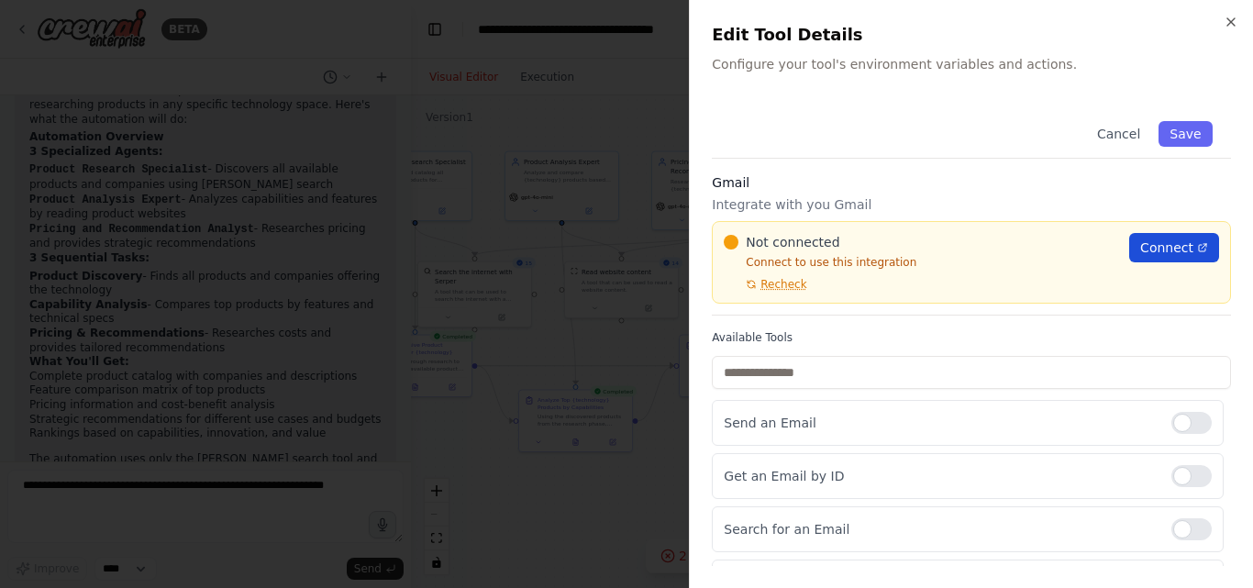
click at [1150, 254] on span "Connect" at bounding box center [1167, 248] width 53 height 18
click at [1190, 415] on div at bounding box center [1192, 423] width 40 height 22
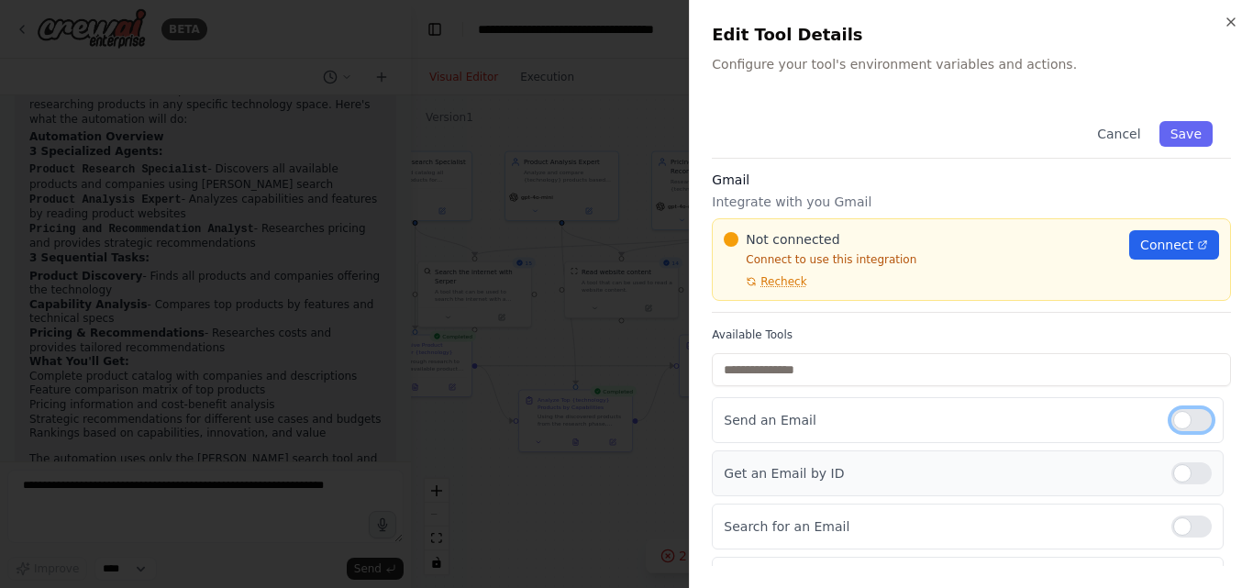
scroll to position [0, 0]
click at [783, 290] on span "Recheck" at bounding box center [784, 284] width 46 height 15
click at [1167, 249] on span "Connect" at bounding box center [1167, 248] width 53 height 18
click at [1143, 255] on span "Connect" at bounding box center [1167, 248] width 53 height 18
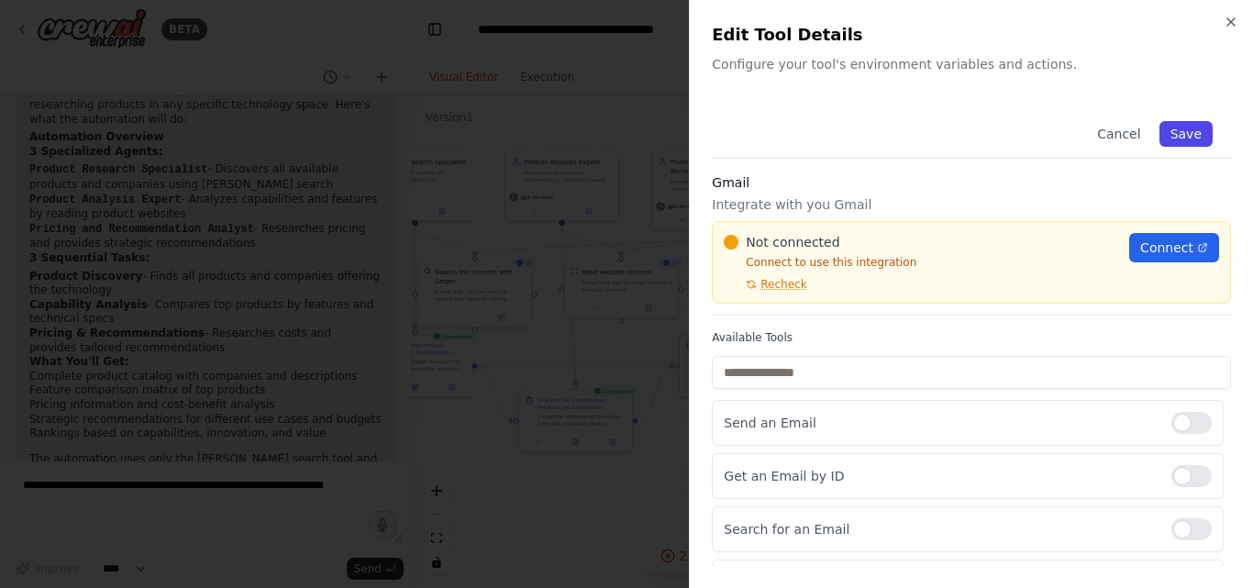
click at [1170, 132] on button "Save" at bounding box center [1186, 134] width 53 height 26
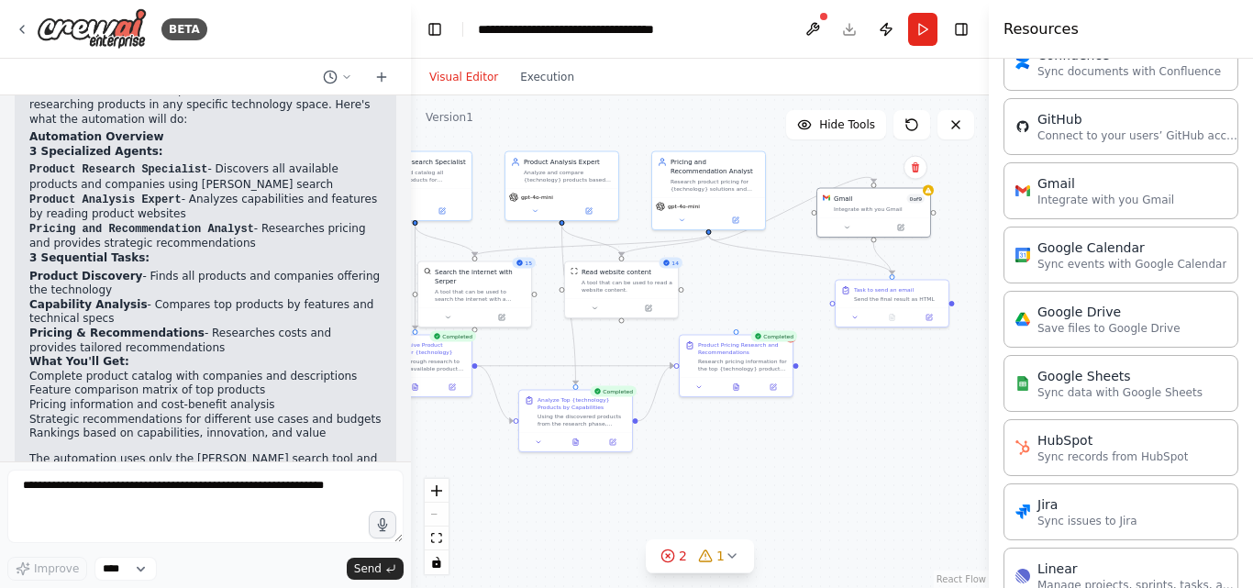
drag, startPoint x: 892, startPoint y: 275, endPoint x: 874, endPoint y: 242, distance: 37.8
click at [874, 242] on div ".deletable-edge-delete-btn { width: 20px; height: 20px; border: 0px solid #ffff…" at bounding box center [700, 341] width 578 height 493
click at [904, 299] on div "Send the final result as HTML" at bounding box center [898, 297] width 89 height 7
click at [925, 319] on button at bounding box center [929, 315] width 31 height 11
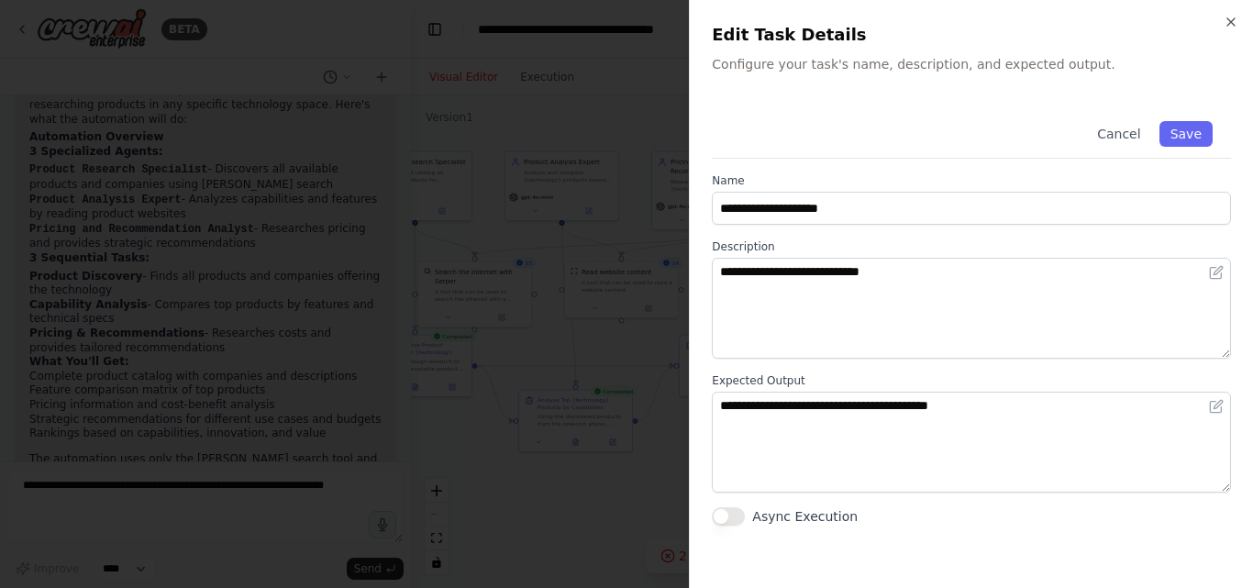
click at [731, 514] on button "Async Execution" at bounding box center [728, 516] width 33 height 18
click at [1185, 128] on button "Save" at bounding box center [1186, 134] width 53 height 26
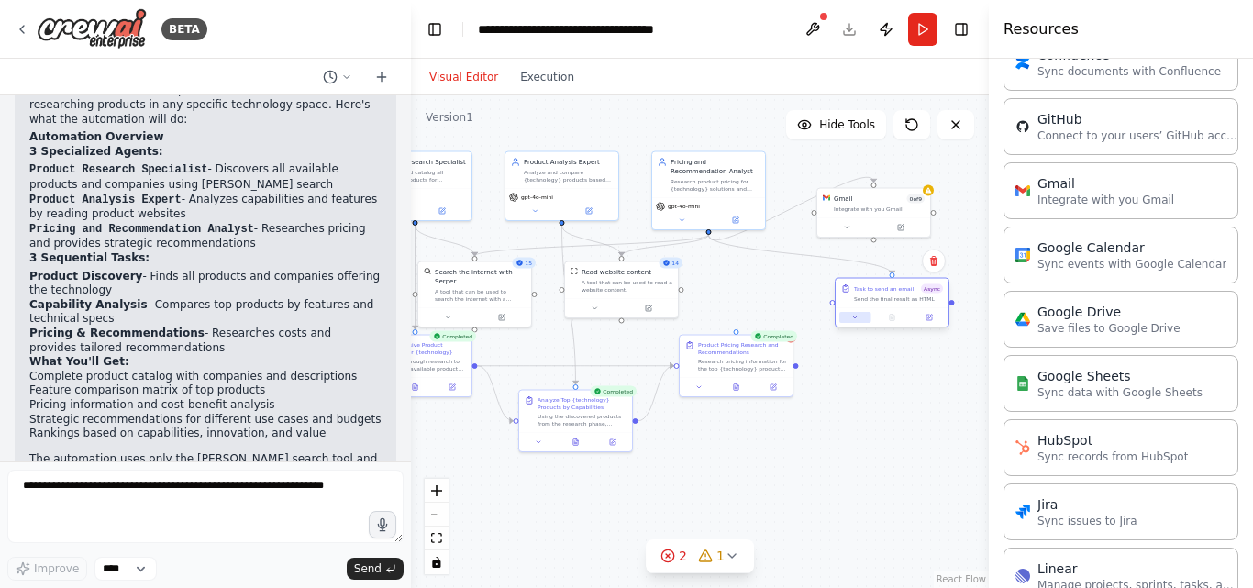
click at [857, 322] on button at bounding box center [855, 317] width 31 height 11
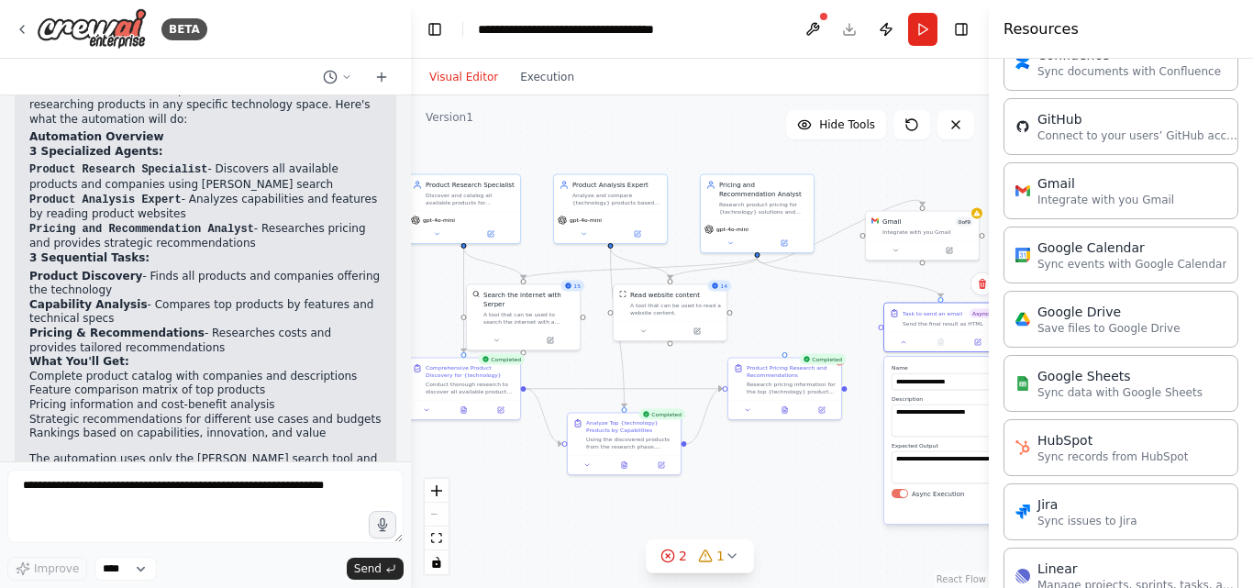
drag, startPoint x: 778, startPoint y: 283, endPoint x: 831, endPoint y: 311, distance: 60.3
click at [831, 311] on div ".deletable-edge-delete-btn { width: 20px; height: 20px; border: 0px solid #ffff…" at bounding box center [700, 341] width 578 height 493
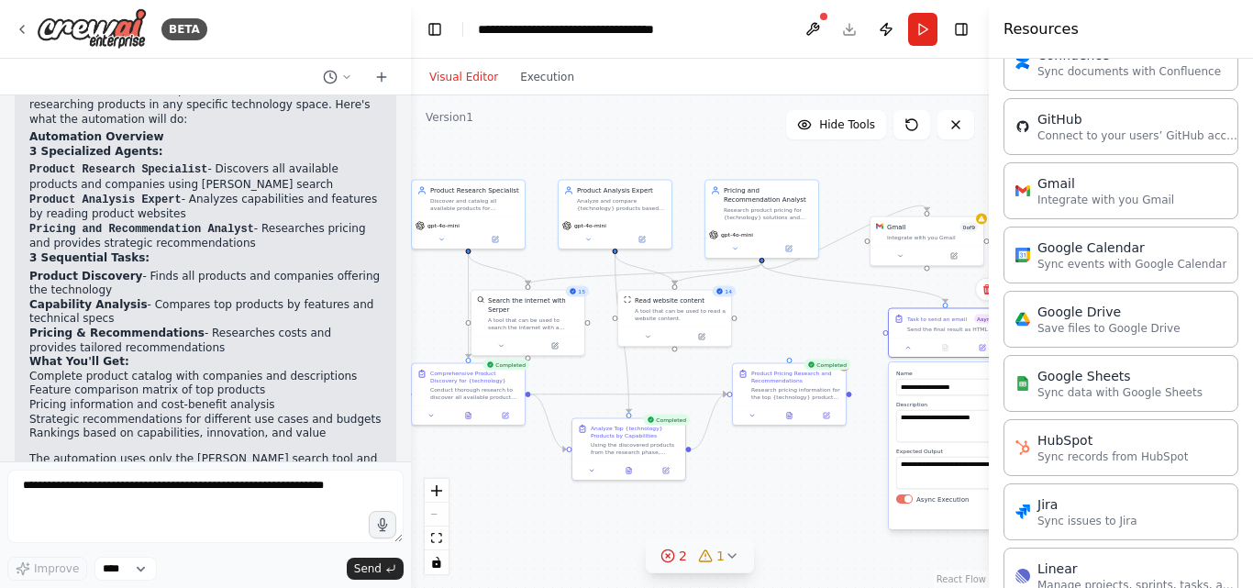
click at [718, 559] on span "1" at bounding box center [721, 556] width 8 height 18
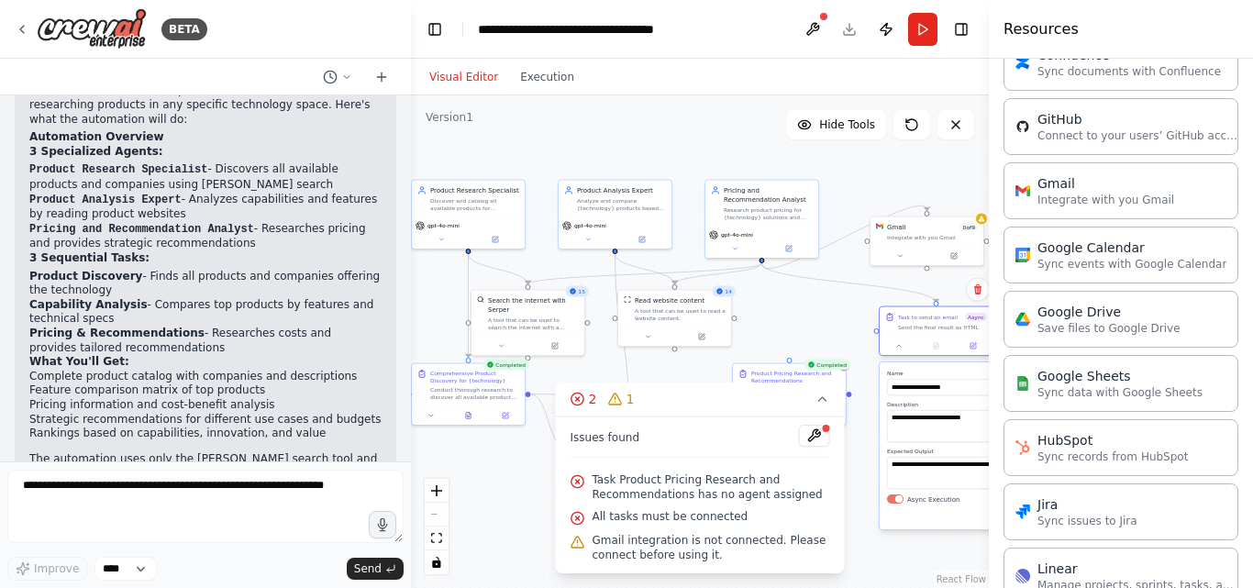
drag, startPoint x: 922, startPoint y: 335, endPoint x: 911, endPoint y: 335, distance: 11.0
click at [911, 335] on div "Task to send an email Async Send the final result as HTML" at bounding box center [936, 321] width 113 height 29
click at [901, 504] on div "**********" at bounding box center [971, 445] width 182 height 167
click at [896, 505] on div "**********" at bounding box center [971, 445] width 182 height 167
click at [896, 501] on button "Async Execution" at bounding box center [895, 499] width 17 height 9
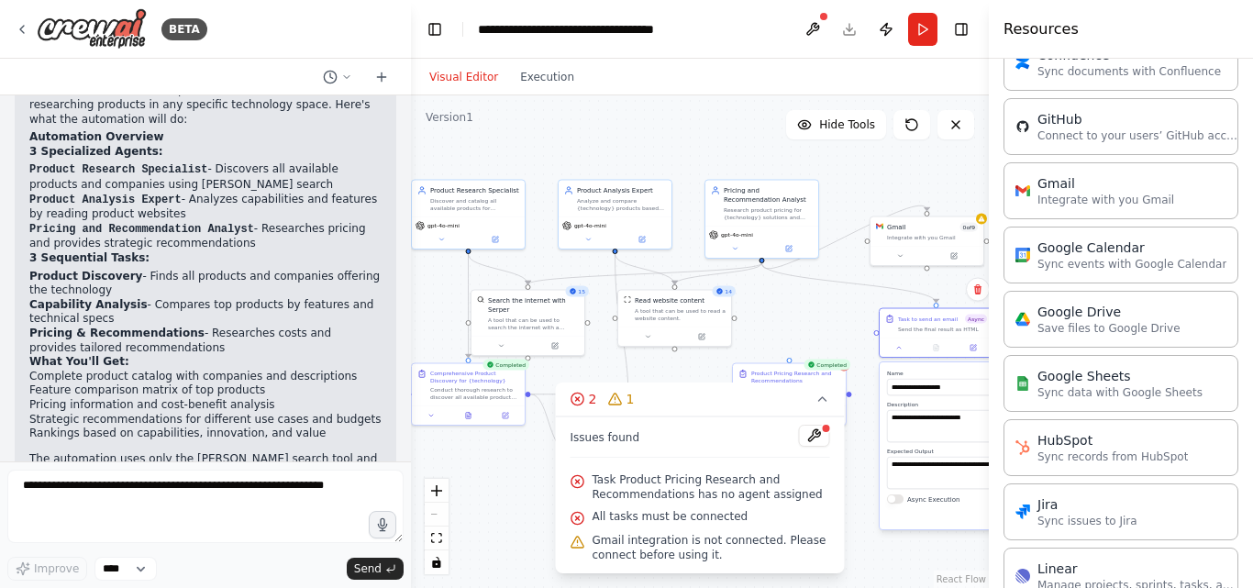
click at [909, 552] on div ".deletable-edge-delete-btn { width: 20px; height: 20px; border: 0px solid #ffff…" at bounding box center [700, 341] width 578 height 493
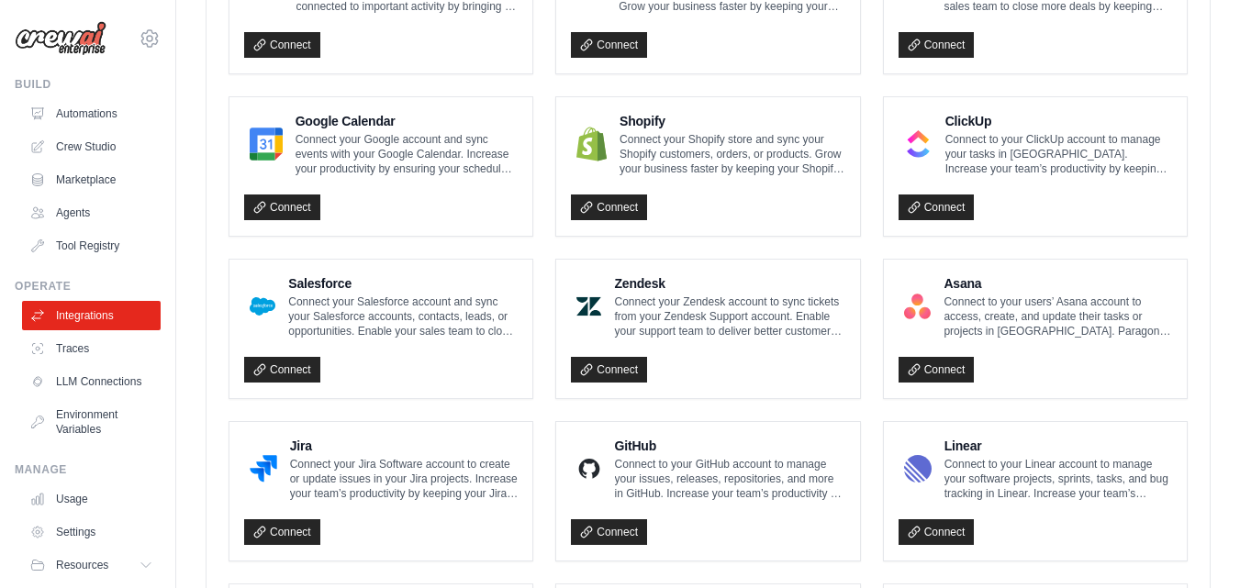
scroll to position [1140, 0]
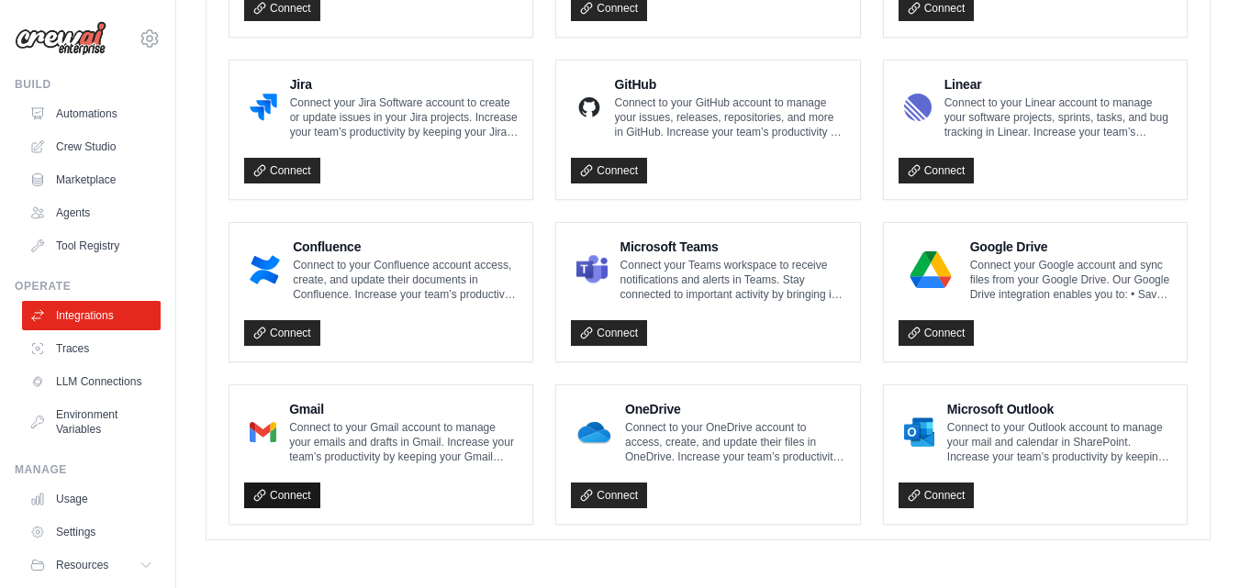
click at [274, 487] on link "Connect" at bounding box center [282, 496] width 76 height 26
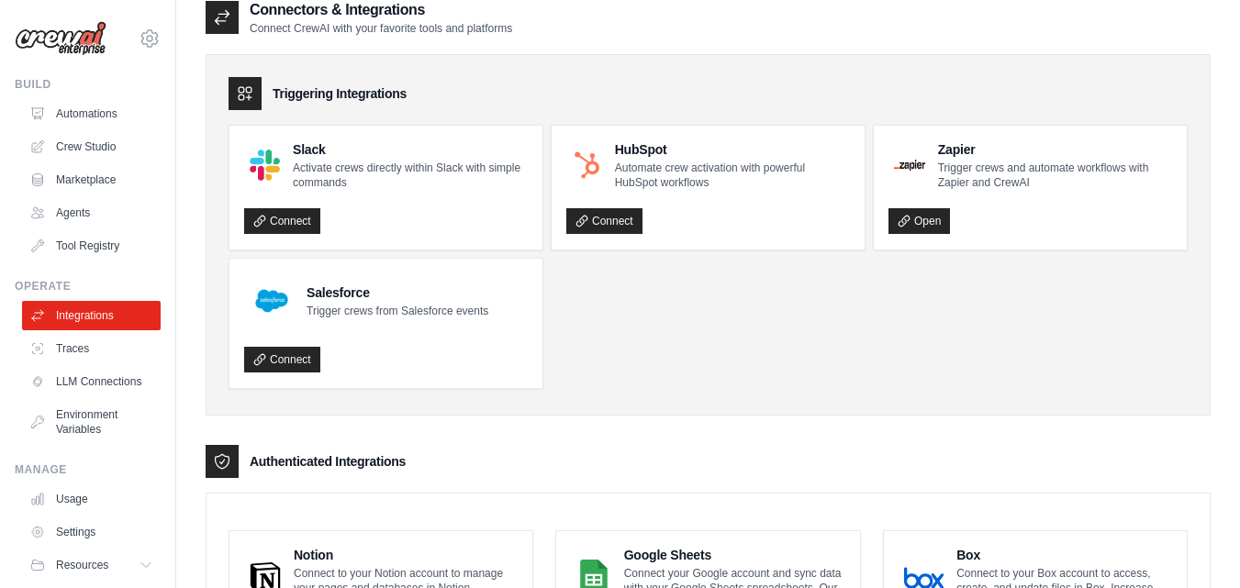
scroll to position [0, 0]
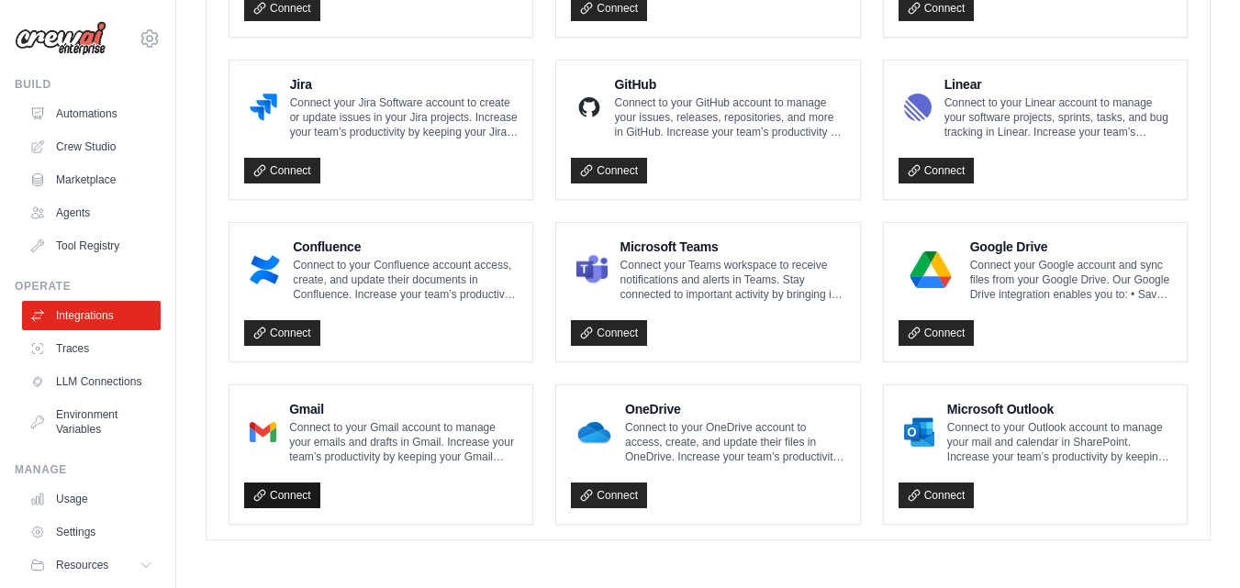
click at [275, 494] on link "Connect" at bounding box center [282, 496] width 76 height 26
